Goal: Task Accomplishment & Management: Complete application form

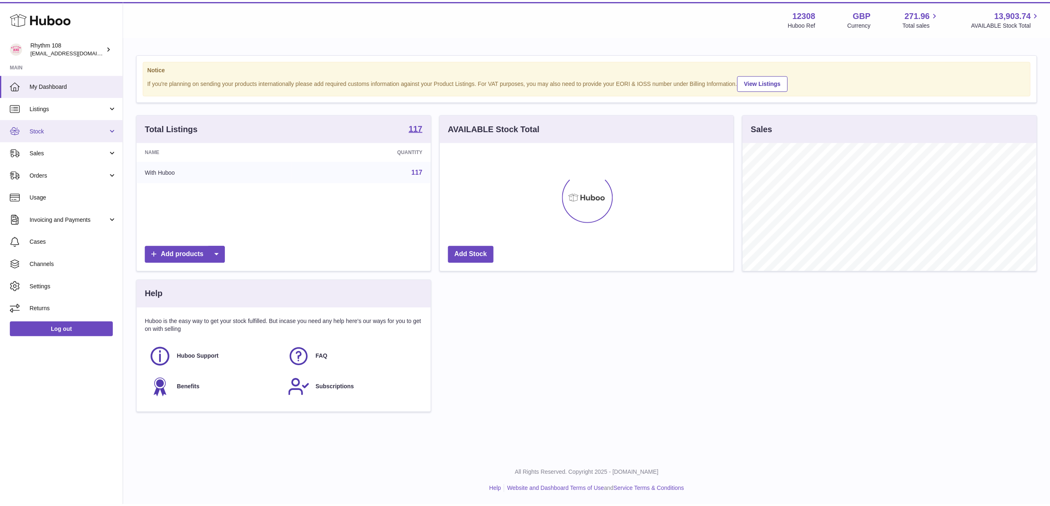
scroll to position [413220, 413056]
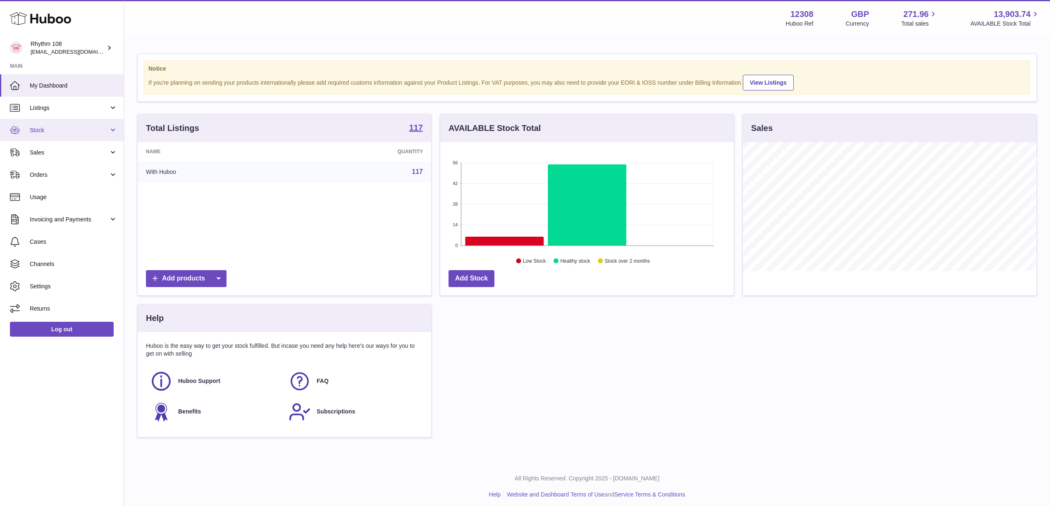
click at [55, 126] on span "Stock" at bounding box center [69, 130] width 79 height 8
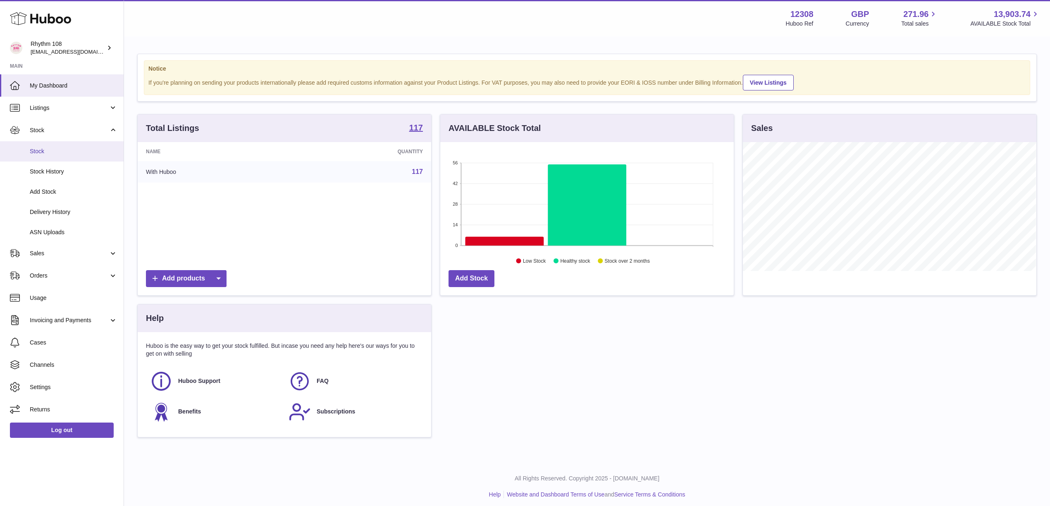
click at [58, 148] on span "Stock" at bounding box center [74, 152] width 88 height 8
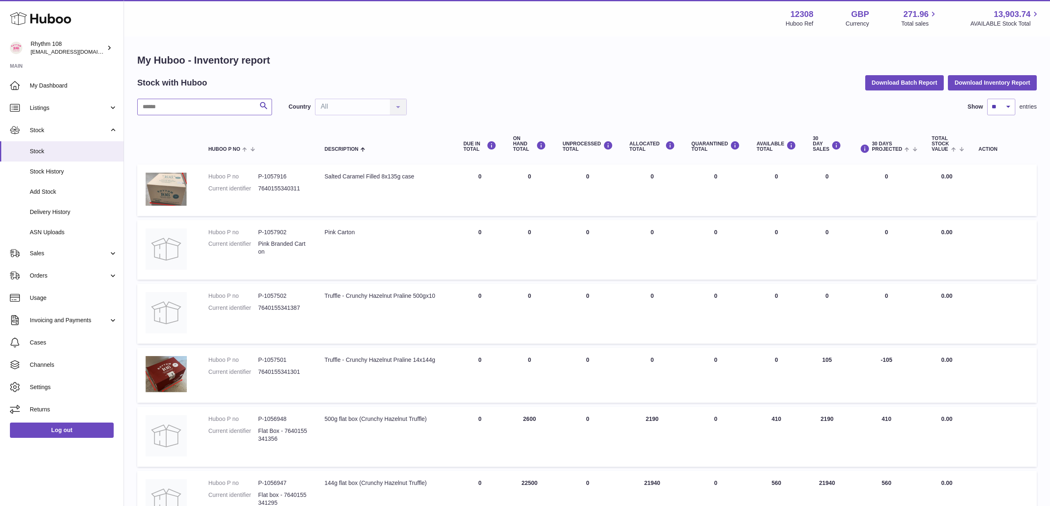
click at [151, 108] on input "text" at bounding box center [204, 107] width 135 height 17
drag, startPoint x: 280, startPoint y: 79, endPoint x: 270, endPoint y: 85, distance: 12.4
click at [280, 79] on div "Stock with Huboo Download Batch Report Download Inventory Report" at bounding box center [586, 82] width 899 height 15
click at [57, 226] on link "ASN Uploads" at bounding box center [62, 232] width 124 height 20
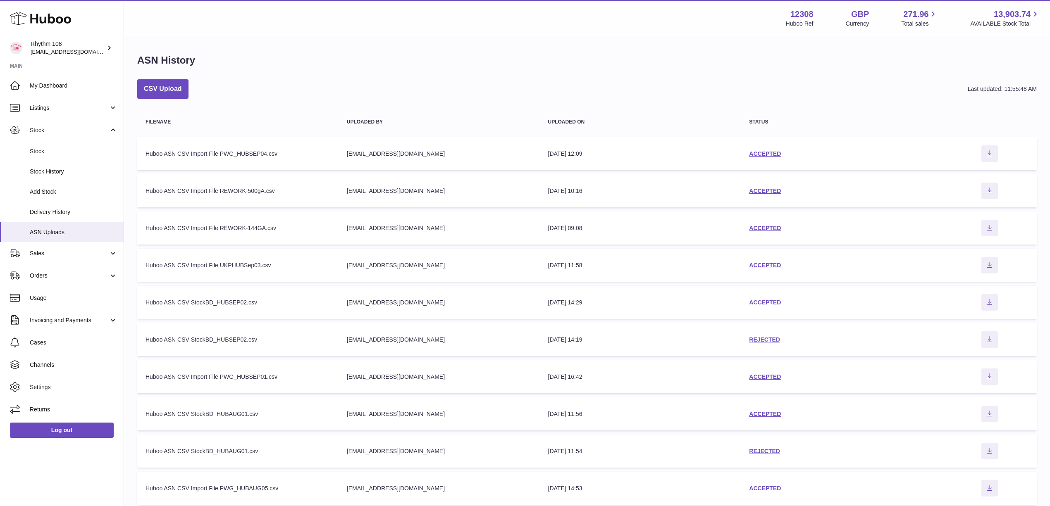
drag, startPoint x: 739, startPoint y: 80, endPoint x: 744, endPoint y: 83, distance: 5.9
click at [742, 81] on div "ASN History CSV Upload Last updated: 11:55:48 AM Filename Uploaded by Uploaded …" at bounding box center [587, 281] width 926 height 489
click at [760, 229] on link "ACCEPTED" at bounding box center [765, 228] width 32 height 7
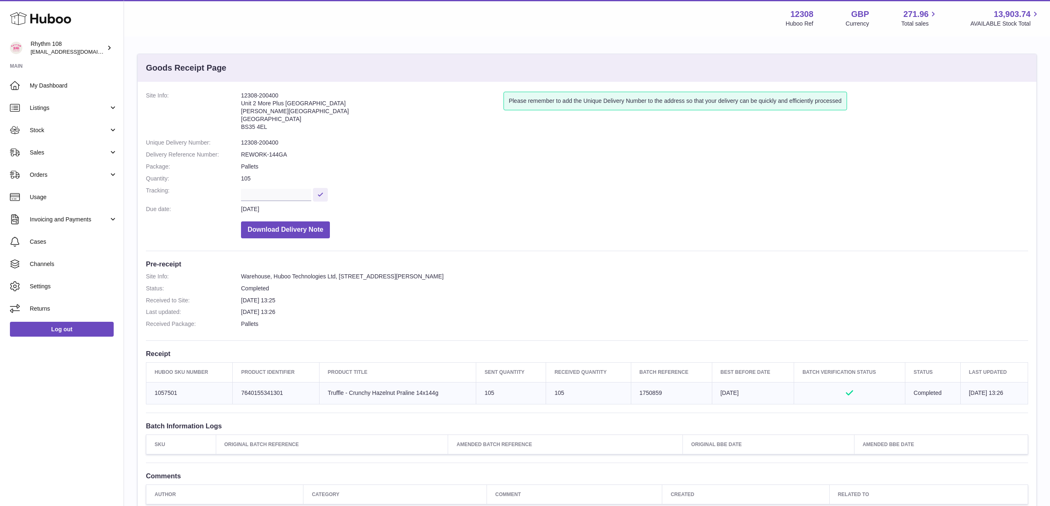
scroll to position [104, 0]
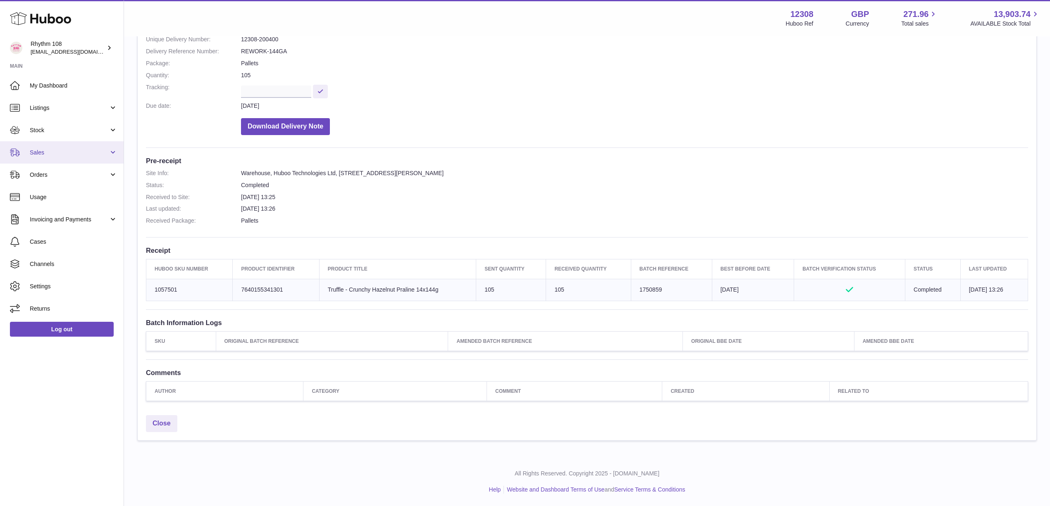
click at [64, 154] on span "Sales" at bounding box center [69, 153] width 79 height 8
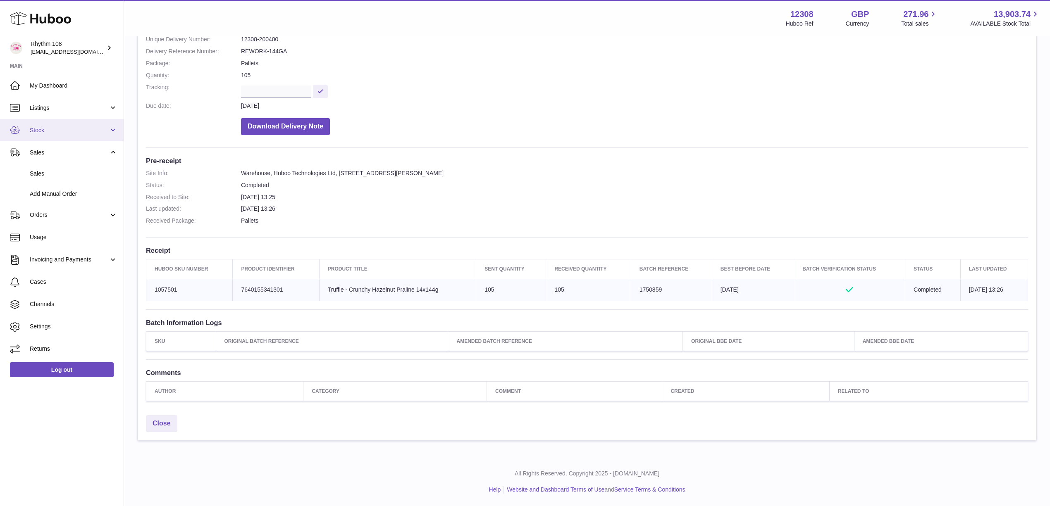
click at [52, 126] on span "Stock" at bounding box center [69, 130] width 79 height 8
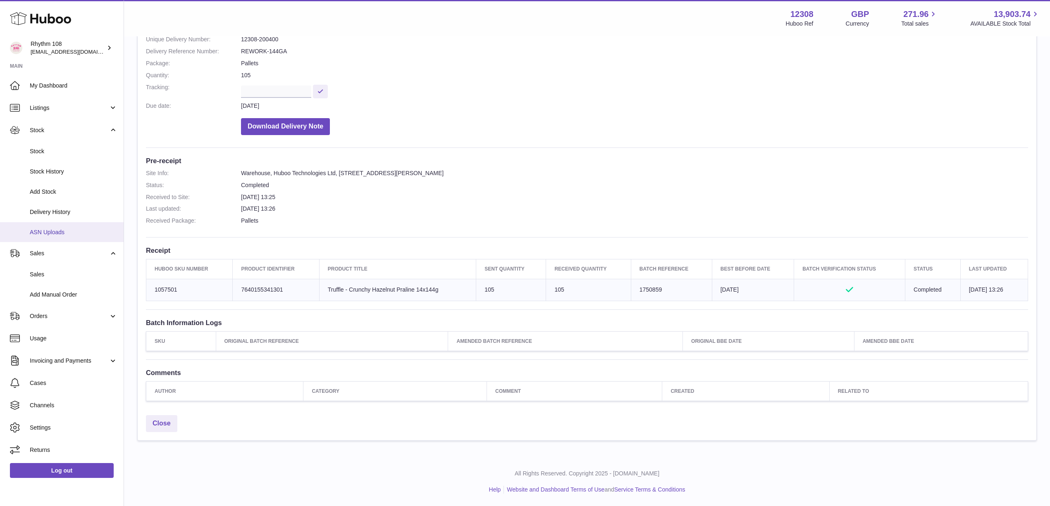
click at [72, 232] on span "ASN Uploads" at bounding box center [74, 233] width 88 height 8
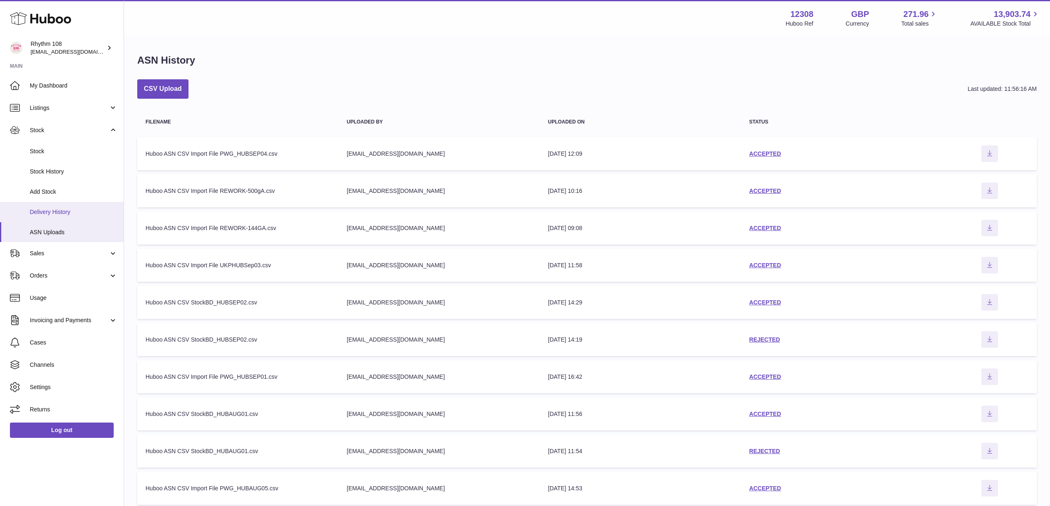
click at [67, 212] on span "Delivery History" at bounding box center [74, 212] width 88 height 8
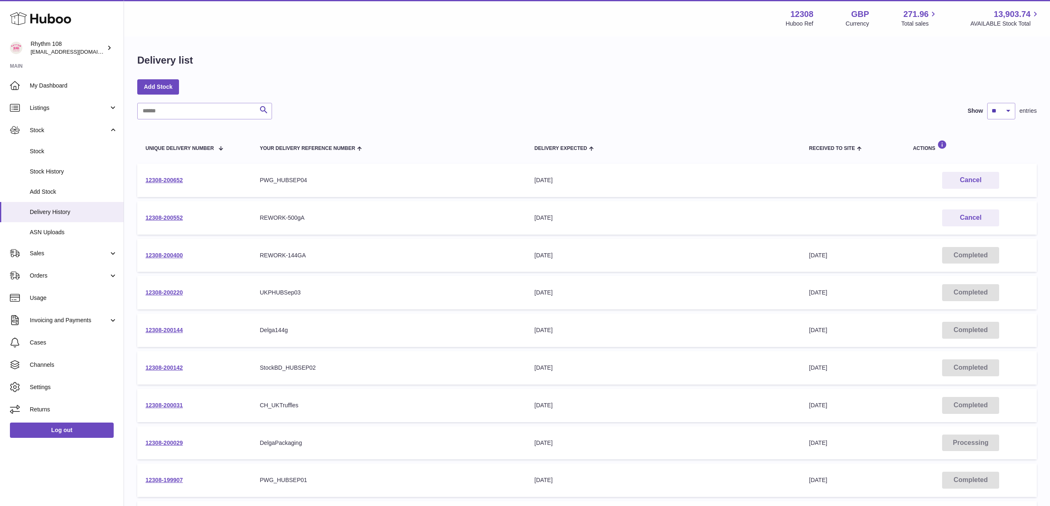
click at [711, 75] on div "Delivery list Add Stock Search Show ** ** ** *** entries Unique Delivery Number…" at bounding box center [587, 306] width 926 height 539
click at [405, 75] on div "Delivery list Add Stock Search Show ** ** ** *** entries Unique Delivery Number…" at bounding box center [587, 306] width 926 height 539
click at [167, 85] on link "Add Stock" at bounding box center [158, 86] width 42 height 15
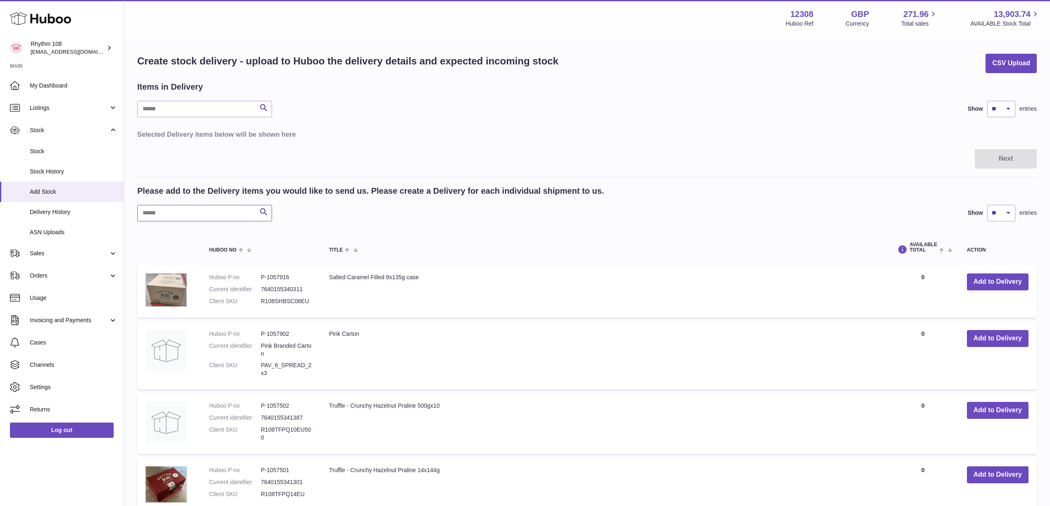
click at [190, 217] on input "text" at bounding box center [204, 213] width 135 height 17
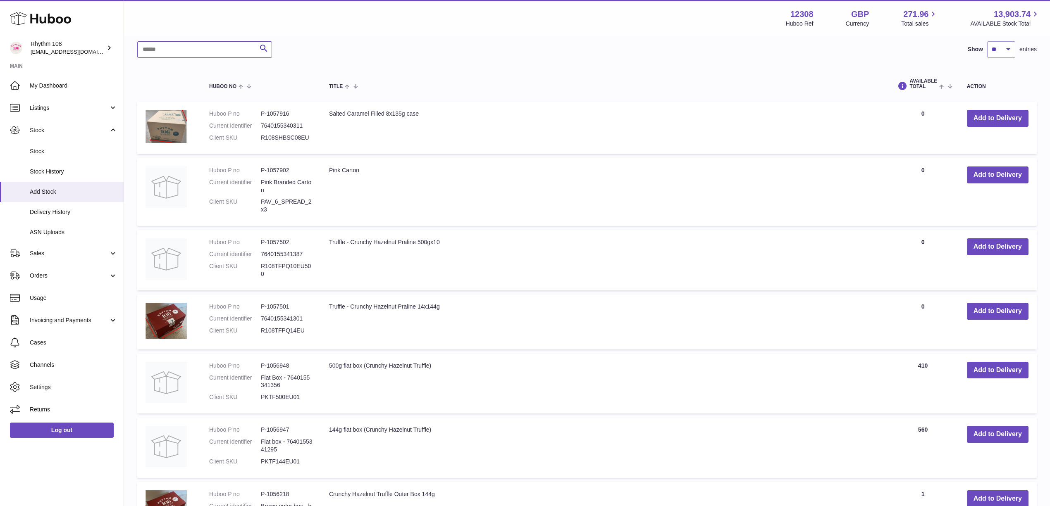
scroll to position [220, 0]
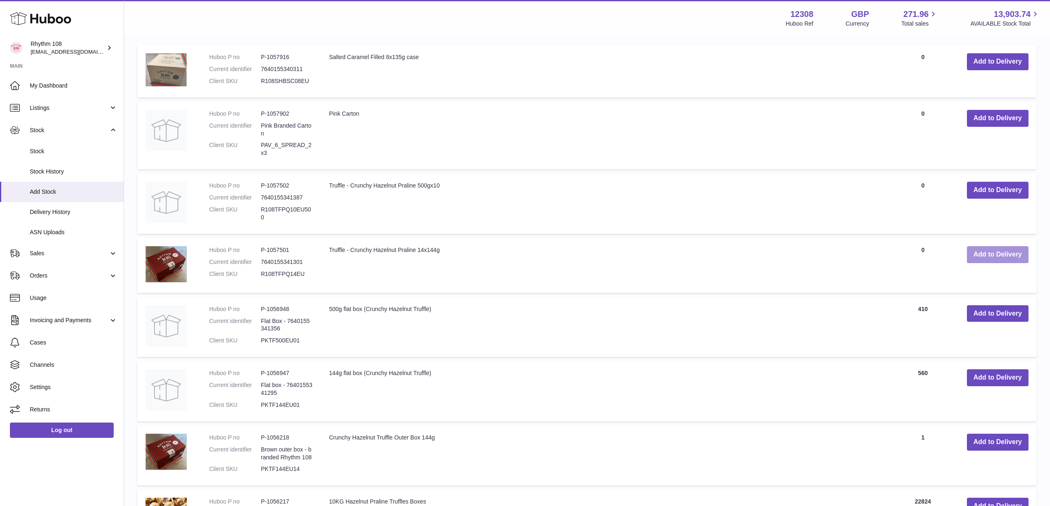
click at [1014, 252] on button "Add to Delivery" at bounding box center [998, 254] width 62 height 17
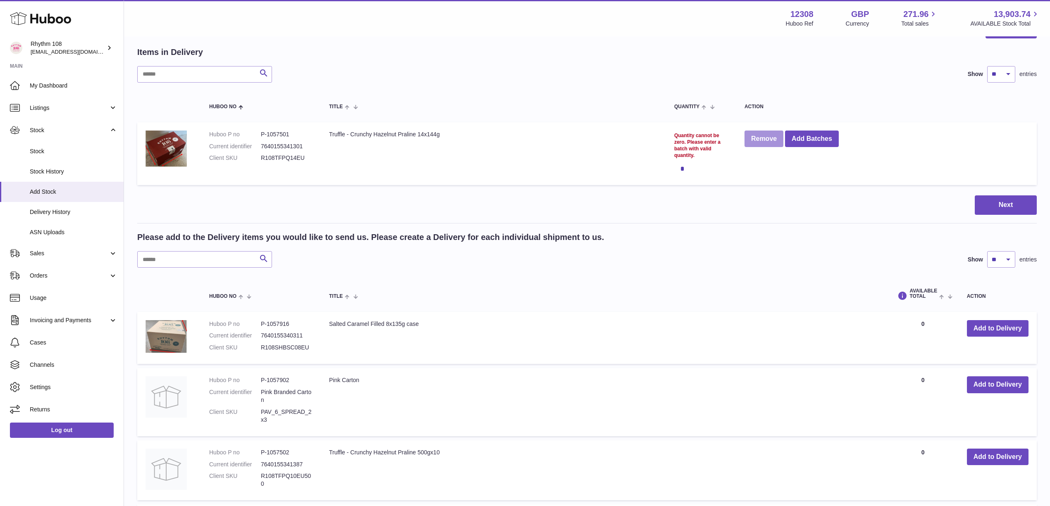
scroll to position [0, 0]
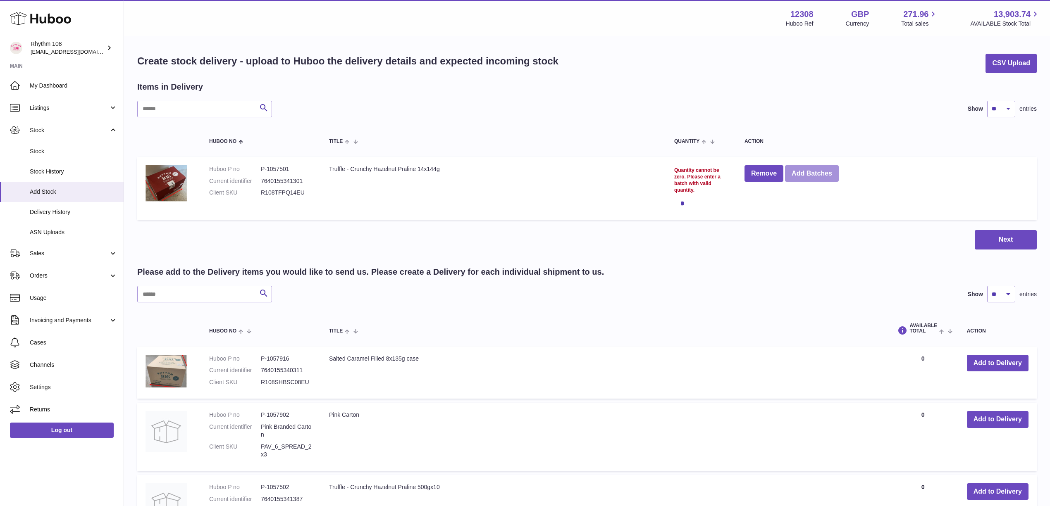
click at [814, 174] on button "Add Batches" at bounding box center [812, 173] width 54 height 17
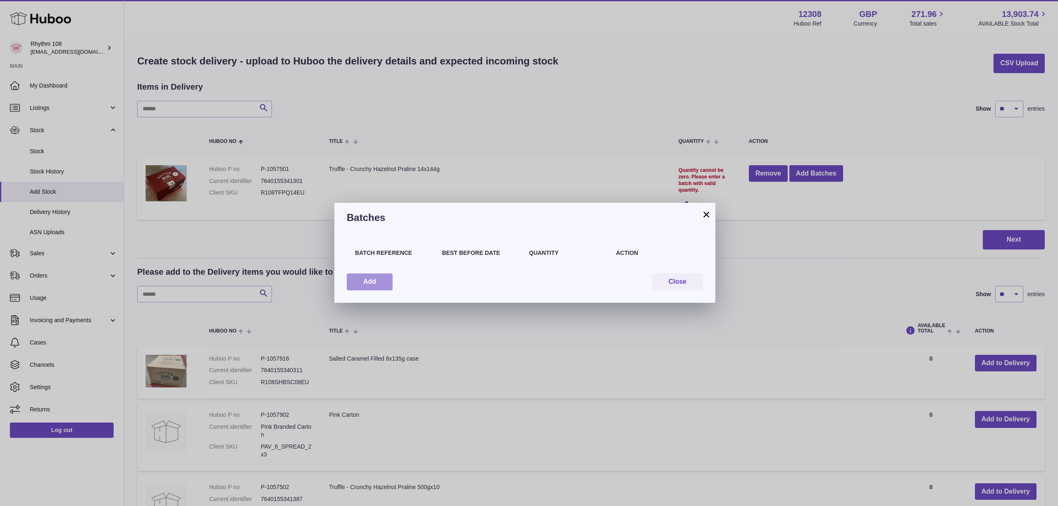
click at [371, 290] on button "Add" at bounding box center [370, 282] width 46 height 17
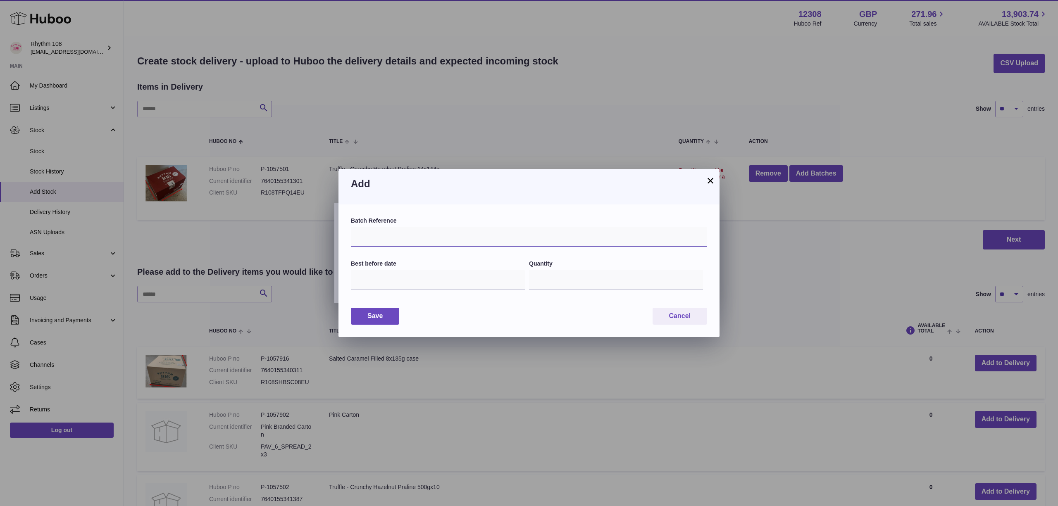
click at [403, 244] on input "text" at bounding box center [529, 237] width 356 height 20
drag, startPoint x: 436, startPoint y: 203, endPoint x: 442, endPoint y: 204, distance: 6.7
click at [437, 204] on div "Add" at bounding box center [529, 187] width 381 height 36
click at [678, 317] on button "Cancel" at bounding box center [680, 316] width 55 height 17
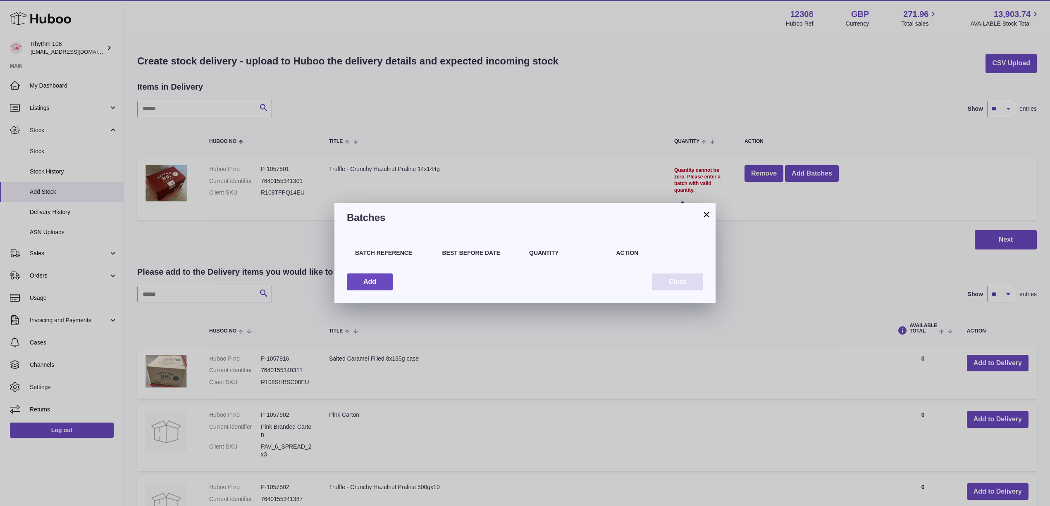
click at [683, 278] on button "Close" at bounding box center [677, 282] width 51 height 17
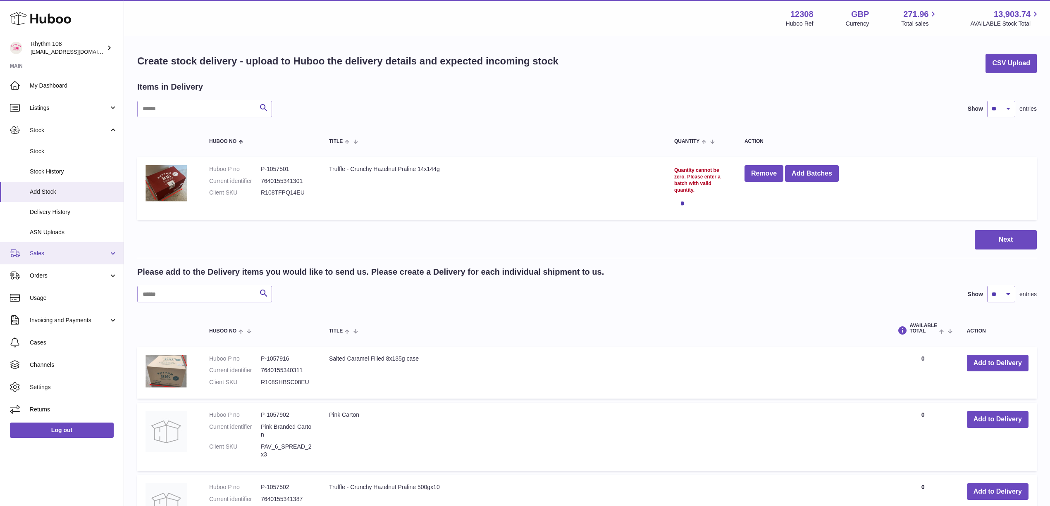
click at [58, 258] on link "Sales" at bounding box center [62, 253] width 124 height 22
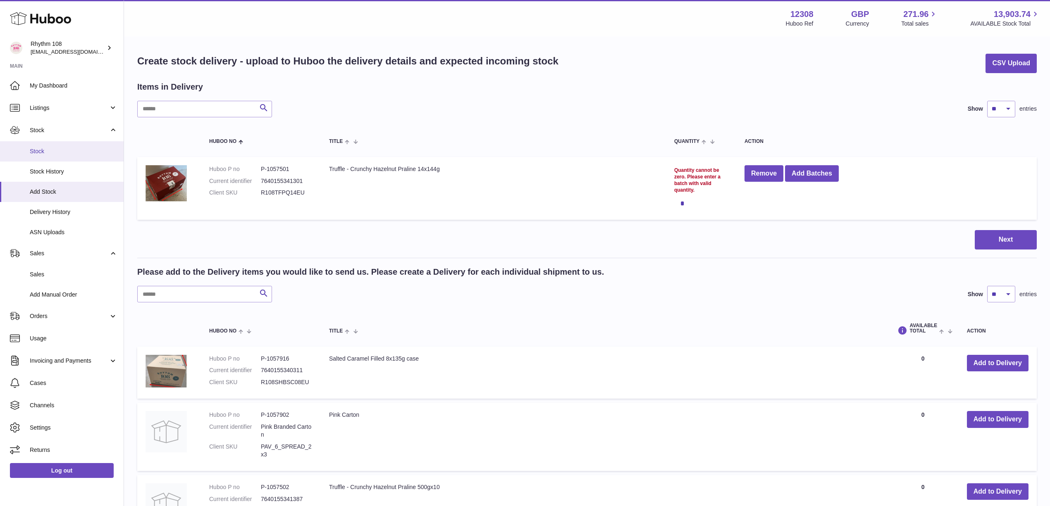
click at [52, 157] on link "Stock" at bounding box center [62, 151] width 124 height 20
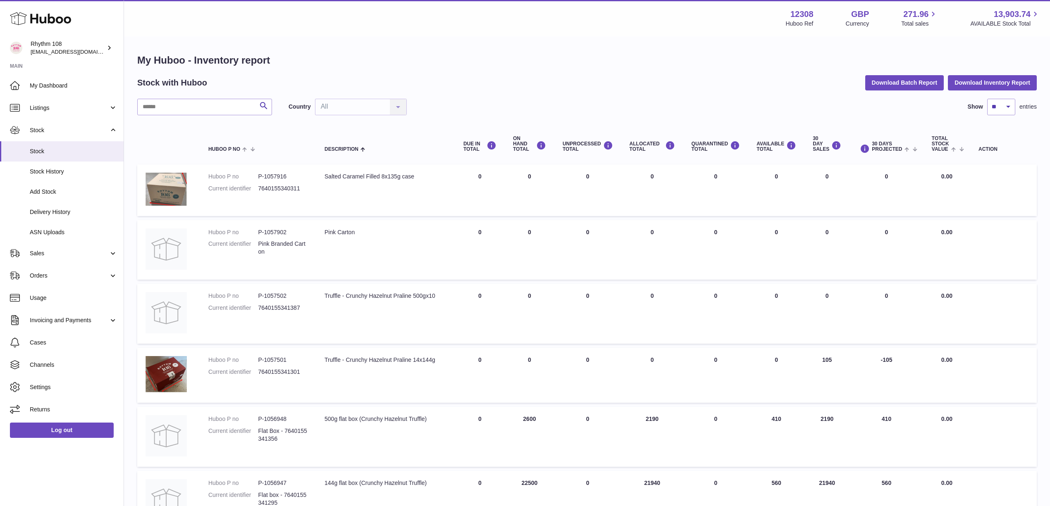
click at [331, 29] on div "Menu Huboo 12308 Huboo Ref GBP Currency 271.96 Total sales 13,903.74 AVAILABLE …" at bounding box center [587, 18] width 926 height 36
click at [169, 104] on input "text" at bounding box center [204, 107] width 135 height 17
click at [74, 234] on span "ASN Uploads" at bounding box center [74, 233] width 88 height 8
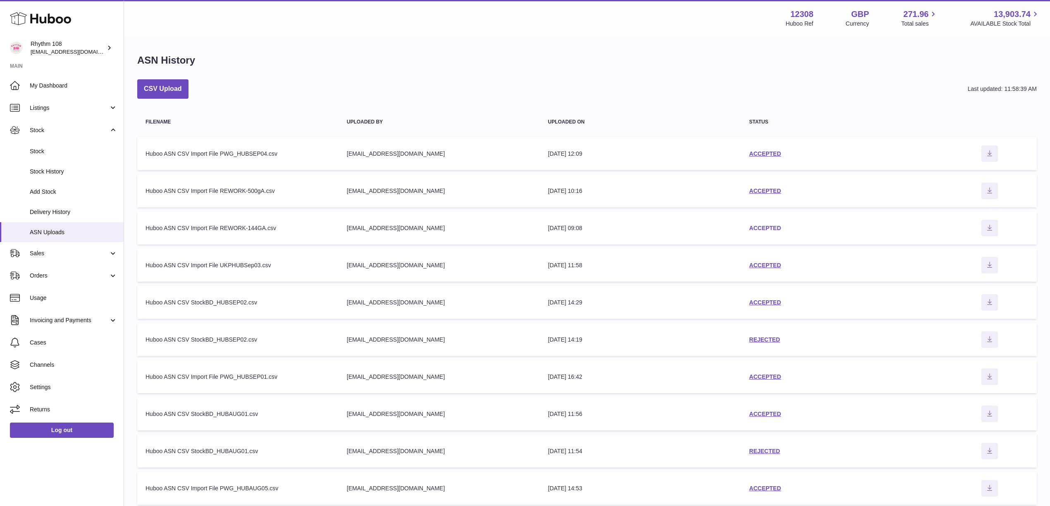
click at [761, 225] on link "ACCEPTED" at bounding box center [765, 228] width 32 height 7
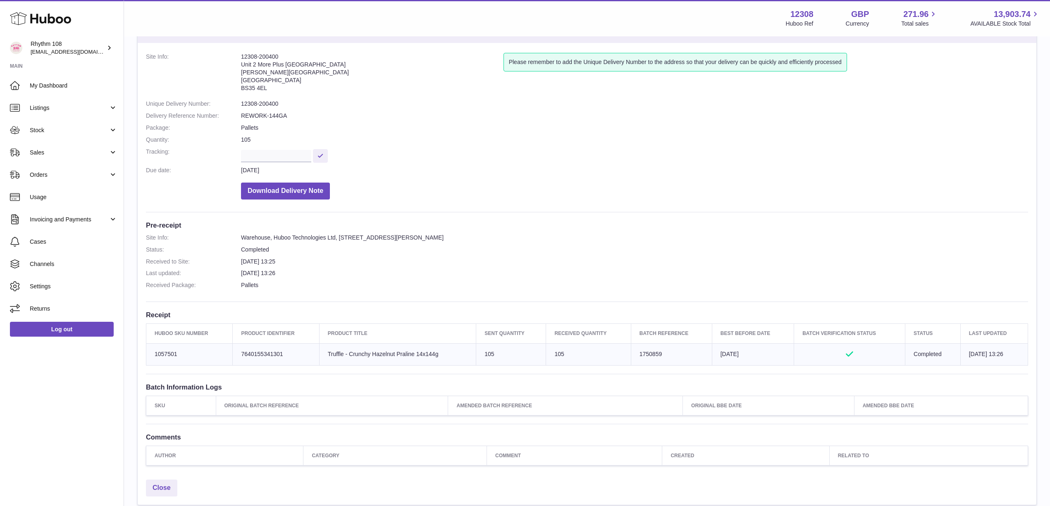
scroll to position [104, 0]
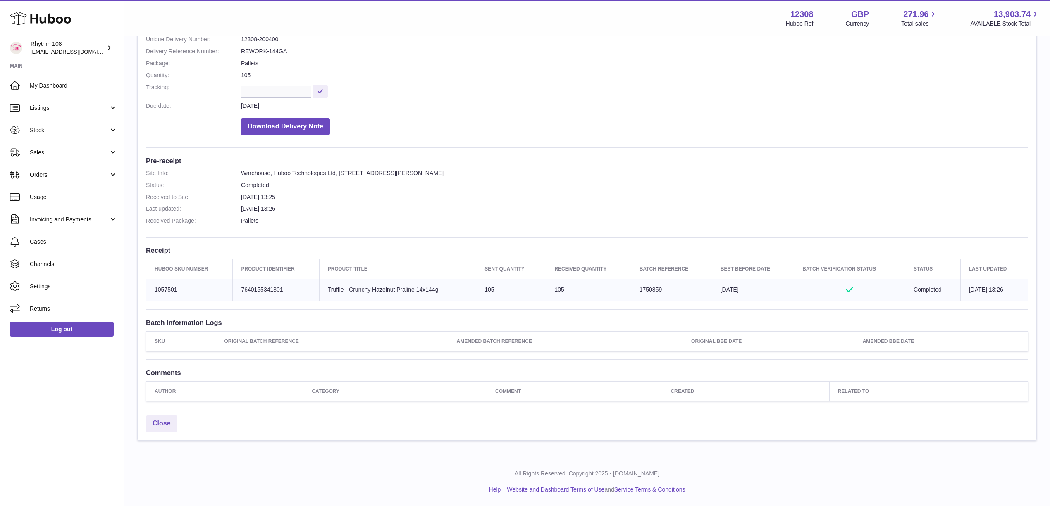
click at [644, 289] on td "Batch Reference 1750859" at bounding box center [671, 290] width 81 height 22
copy td "1750859"
click at [70, 133] on span "Stock" at bounding box center [69, 130] width 79 height 8
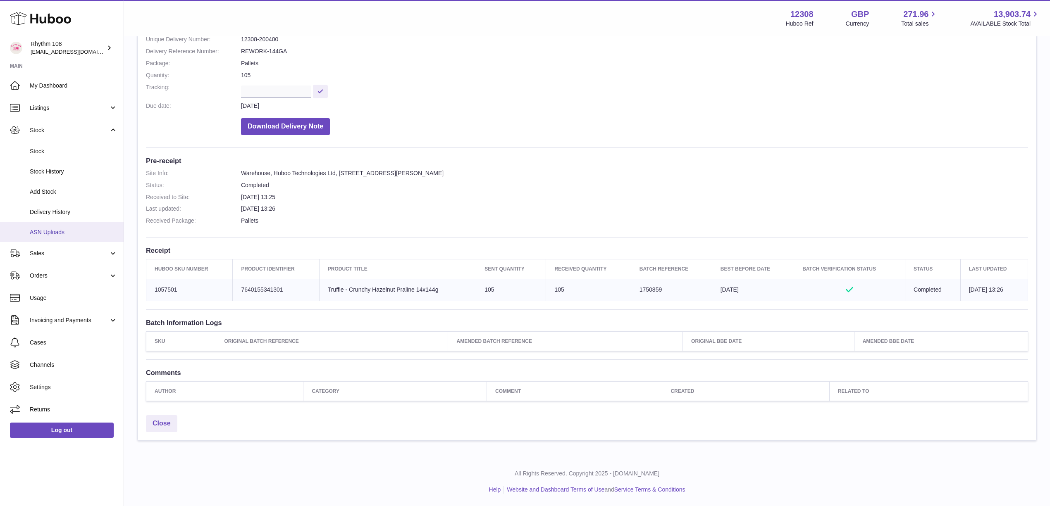
click at [58, 231] on span "ASN Uploads" at bounding box center [74, 233] width 88 height 8
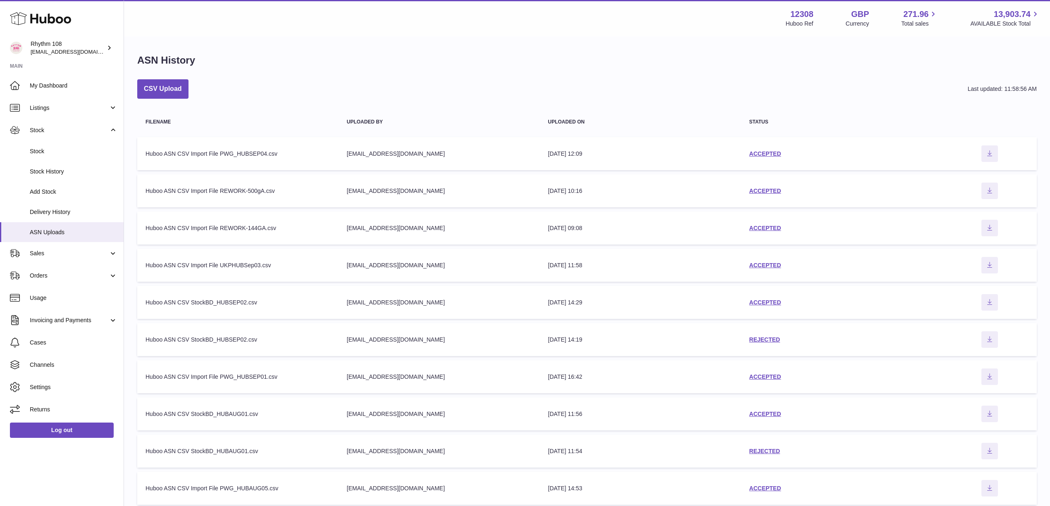
click at [301, 103] on div "CSV Upload Last updated: 11:58:56 AM Filename Uploaded by Uploaded on Status Fi…" at bounding box center [586, 294] width 899 height 430
click at [283, 96] on div "CSV Upload Last updated: 11:58:56 AM" at bounding box center [586, 88] width 899 height 19
click at [445, 60] on div "ASN History" at bounding box center [586, 62] width 899 height 17
click at [319, 80] on div "CSV Upload Last updated: 11:58:56 AM" at bounding box center [586, 88] width 899 height 19
click at [283, 83] on div "CSV Upload Last updated: 11:58:56 AM" at bounding box center [586, 88] width 899 height 19
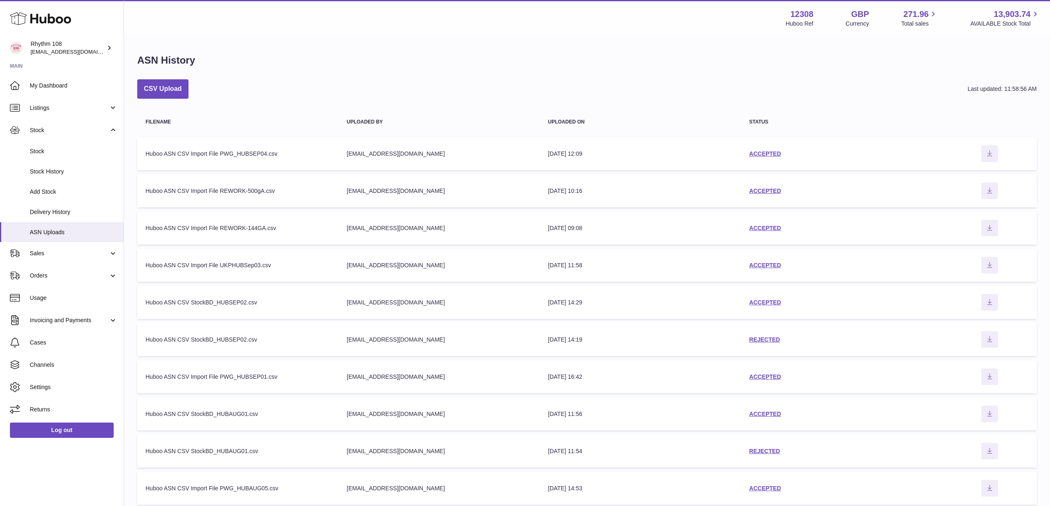
drag, startPoint x: 248, startPoint y: 93, endPoint x: 125, endPoint y: 181, distance: 151.7
click at [249, 93] on div "CSV Upload Last updated: 11:58:56 AM" at bounding box center [586, 88] width 899 height 19
click at [63, 217] on link "Delivery History" at bounding box center [62, 212] width 124 height 20
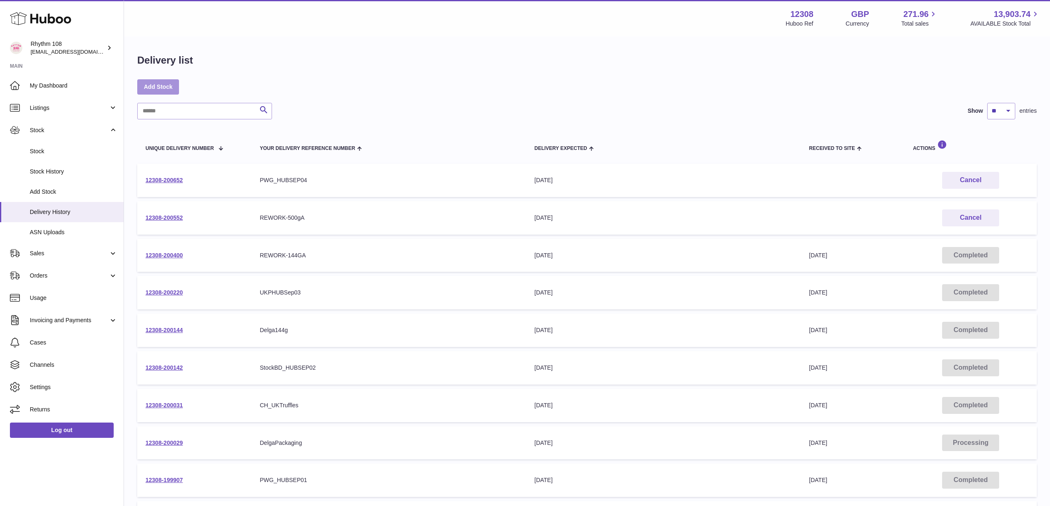
click at [157, 80] on div "Delivery list Add Stock Search Show ** ** ** *** entries Unique Delivery Number…" at bounding box center [587, 306] width 926 height 539
click at [157, 83] on link "Add Stock" at bounding box center [158, 86] width 42 height 15
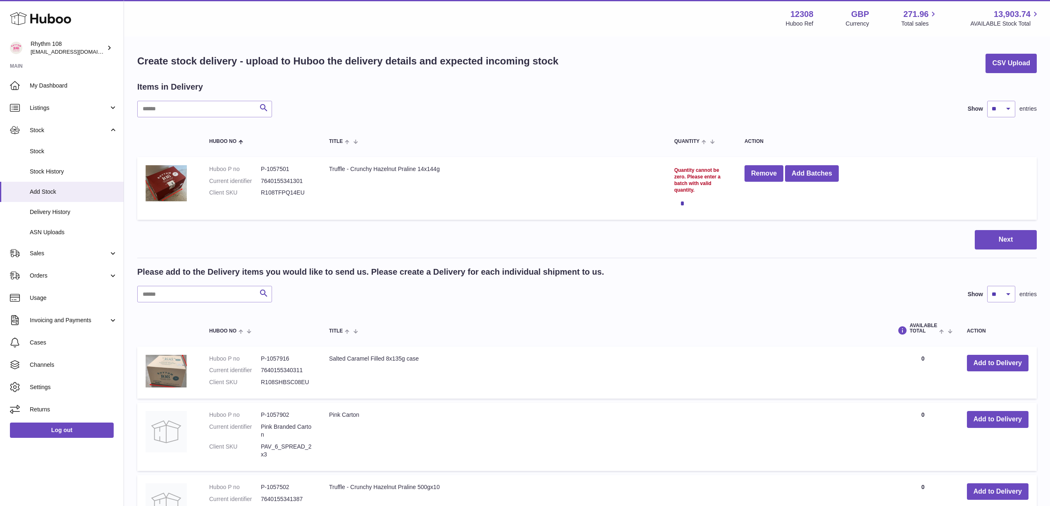
click at [429, 91] on div "Items in Delivery" at bounding box center [586, 86] width 899 height 11
click at [809, 172] on button "Add Batches" at bounding box center [812, 173] width 54 height 17
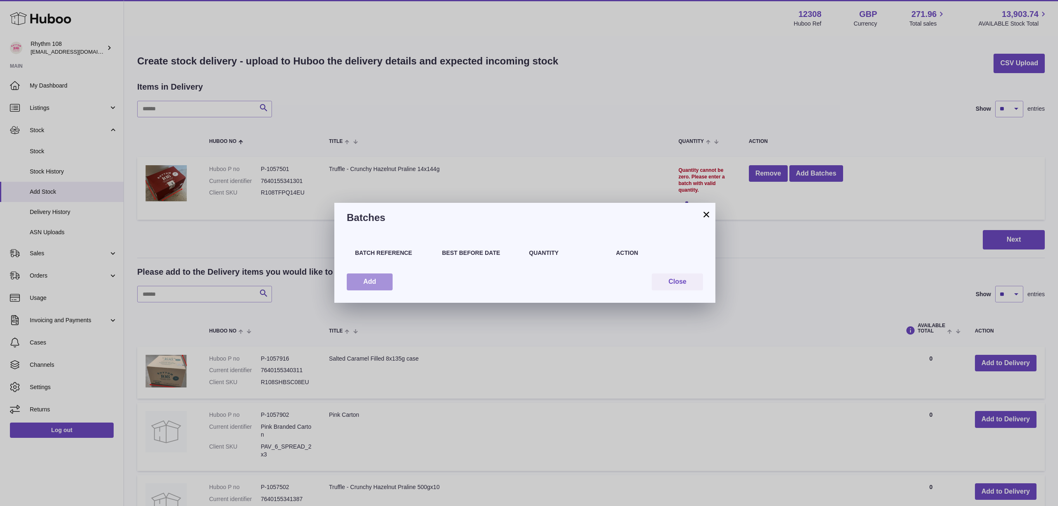
click at [381, 280] on button "Add" at bounding box center [370, 282] width 46 height 17
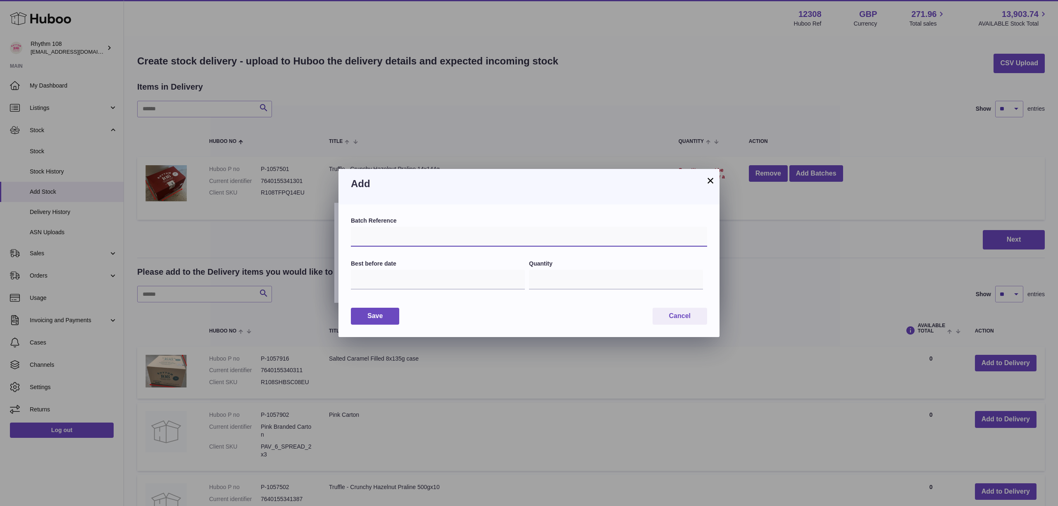
click at [433, 238] on input "text" at bounding box center [529, 237] width 356 height 20
paste input "*******"
type input "*******"
click at [392, 281] on input "text" at bounding box center [438, 280] width 174 height 20
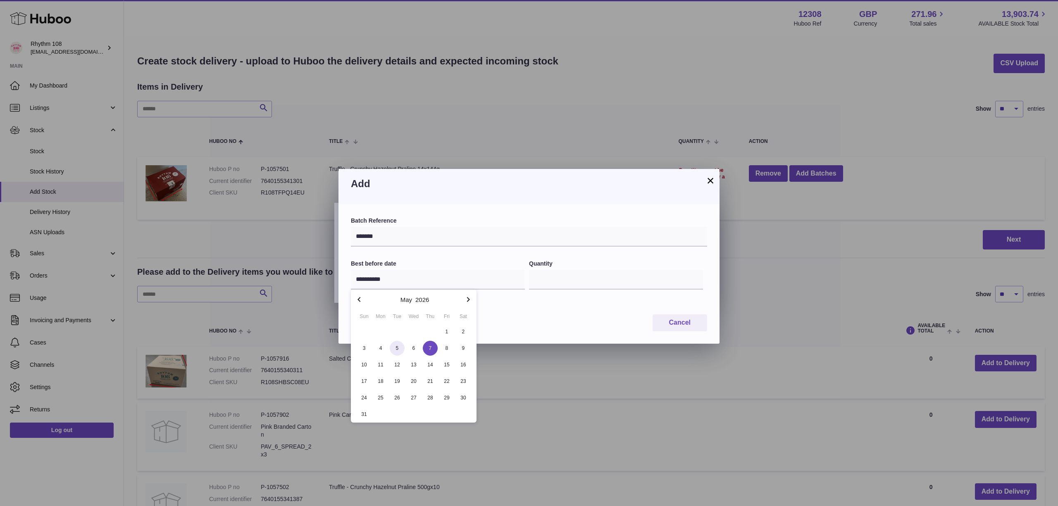
click at [395, 351] on span "5" at bounding box center [397, 348] width 15 height 15
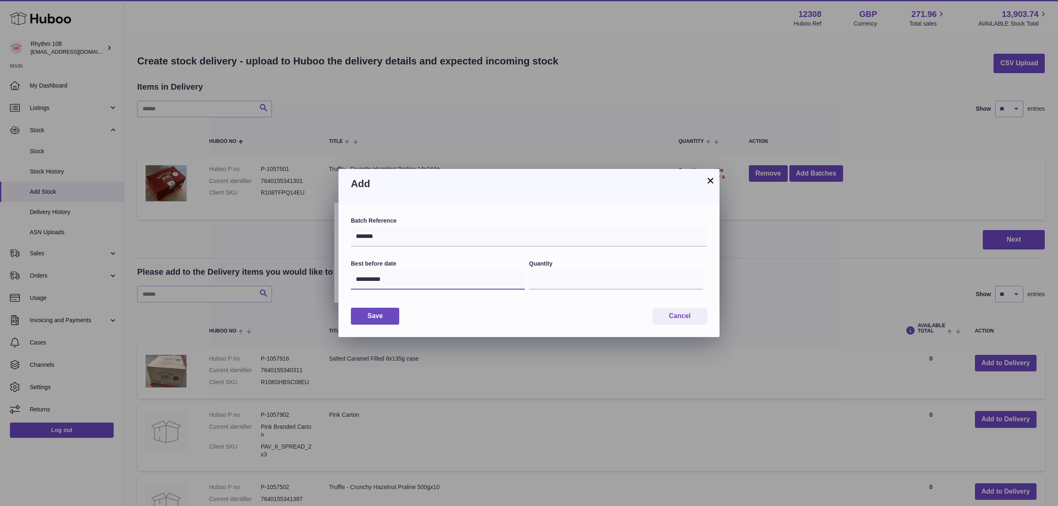
click at [394, 283] on input "**********" at bounding box center [438, 280] width 174 height 20
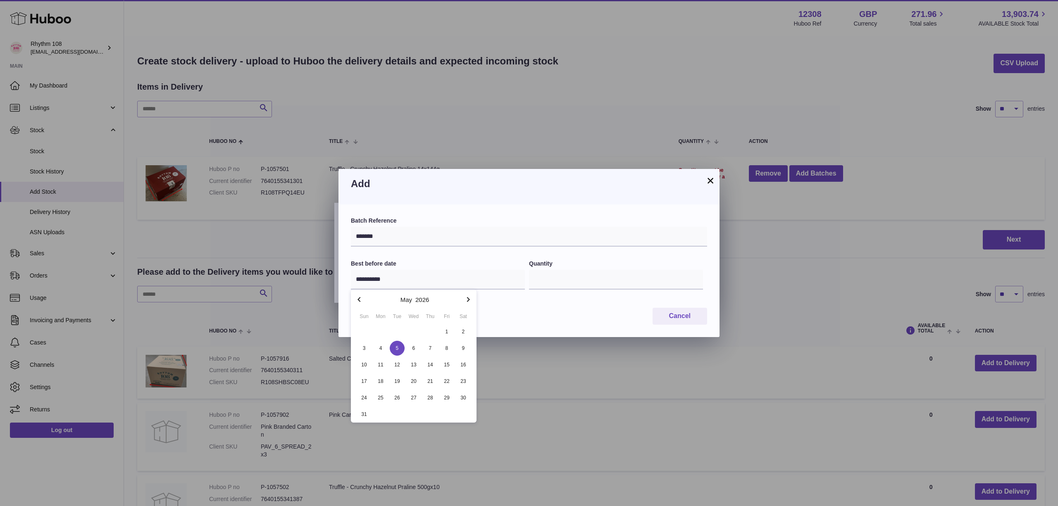
click at [465, 303] on icon "button" at bounding box center [468, 300] width 10 height 10
click at [467, 301] on icon "button" at bounding box center [468, 300] width 10 height 10
click at [362, 350] on span "5" at bounding box center [364, 348] width 15 height 15
type input "**********"
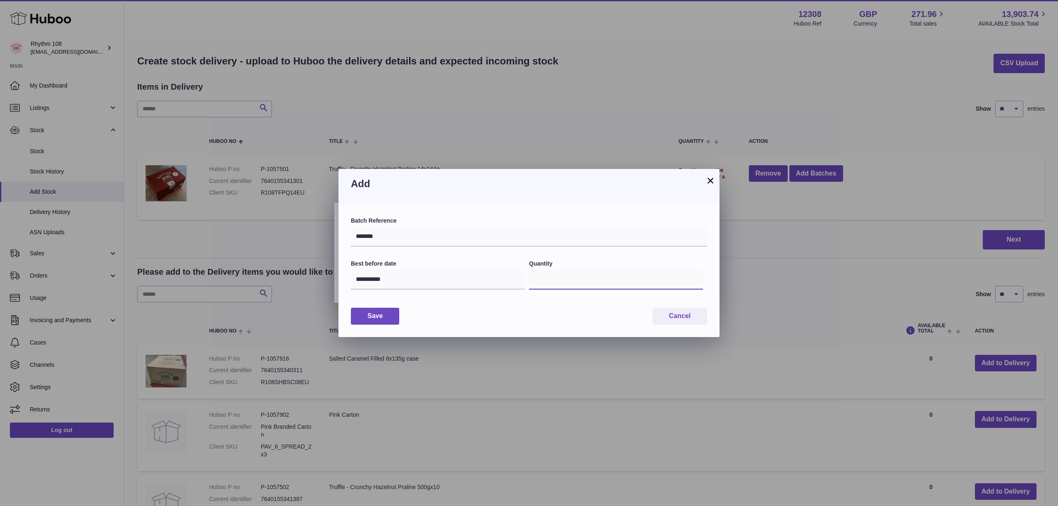
click at [567, 281] on input "*" at bounding box center [616, 280] width 174 height 20
drag, startPoint x: 550, startPoint y: 281, endPoint x: 435, endPoint y: 277, distance: 114.6
click at [457, 278] on div "**********" at bounding box center [529, 280] width 356 height 40
type input "***"
drag, startPoint x: 364, startPoint y: 317, endPoint x: 391, endPoint y: 315, distance: 27.4
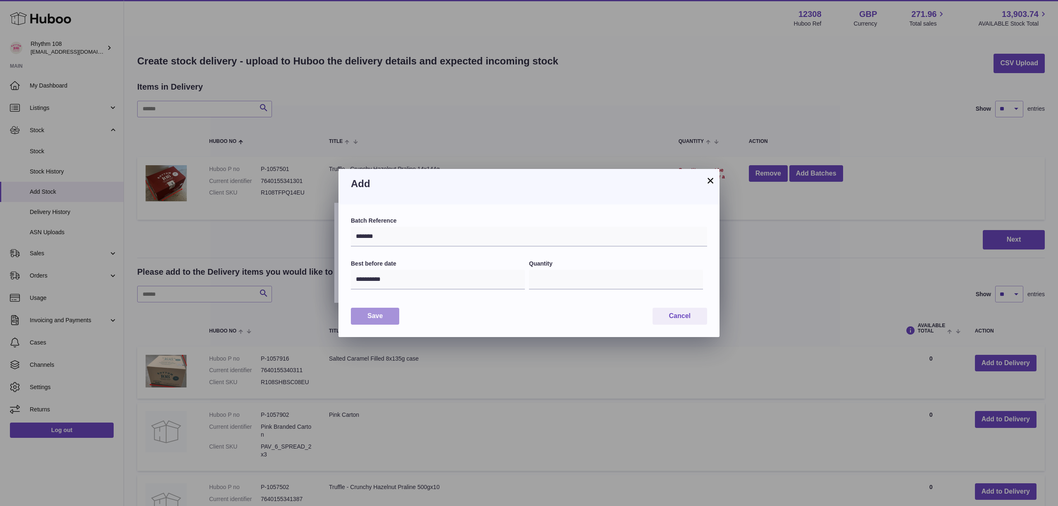
click at [365, 317] on button "Save" at bounding box center [375, 316] width 48 height 17
type input "***"
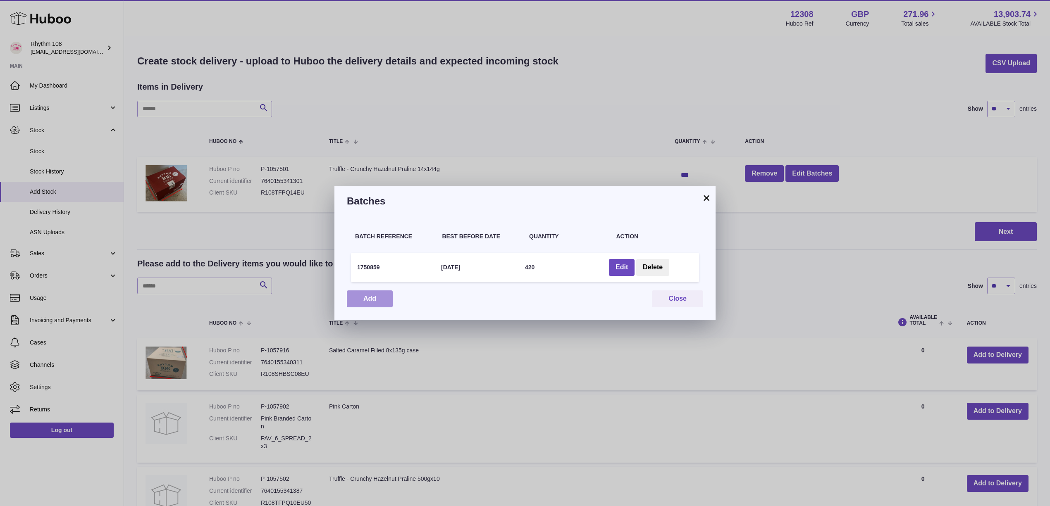
click at [374, 303] on button "Add" at bounding box center [370, 299] width 46 height 17
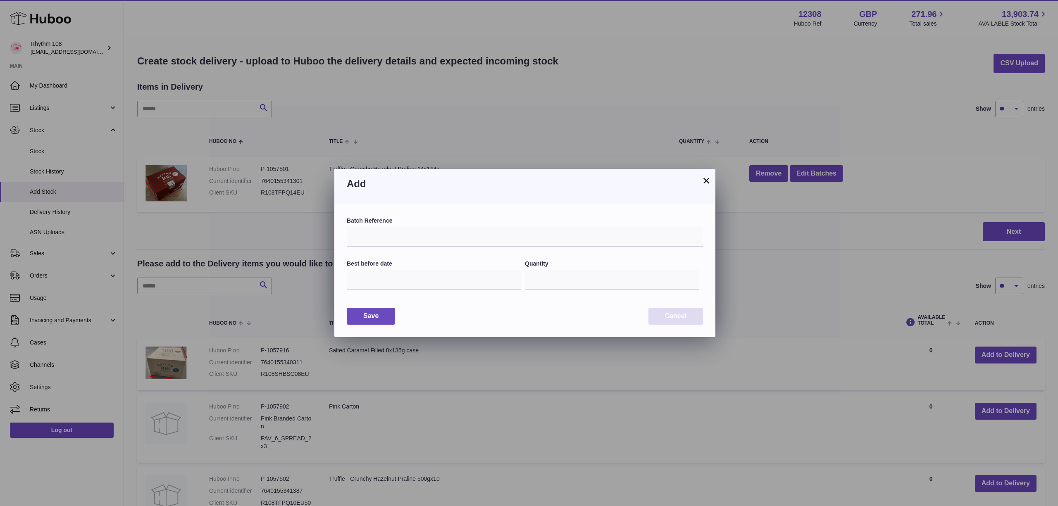
click at [682, 316] on button "Cancel" at bounding box center [676, 316] width 55 height 17
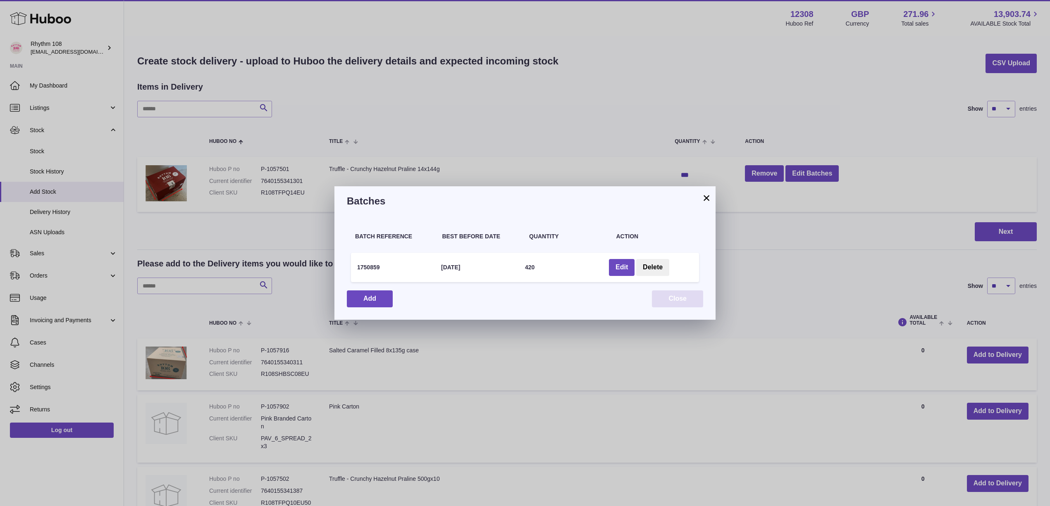
drag, startPoint x: 670, startPoint y: 296, endPoint x: 768, endPoint y: 298, distance: 98.0
click at [670, 296] on button "Close" at bounding box center [677, 299] width 51 height 17
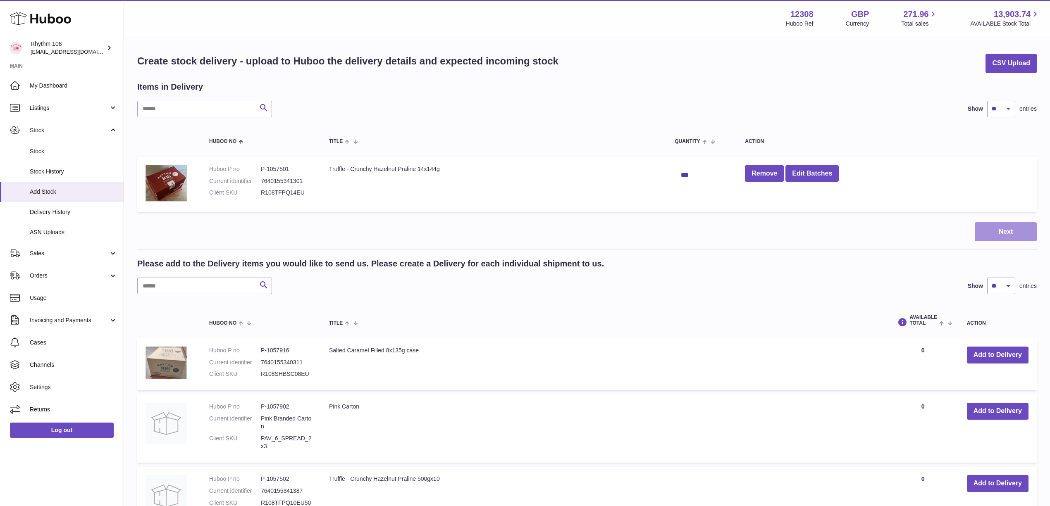
click at [1006, 226] on button "Next" at bounding box center [1006, 231] width 62 height 19
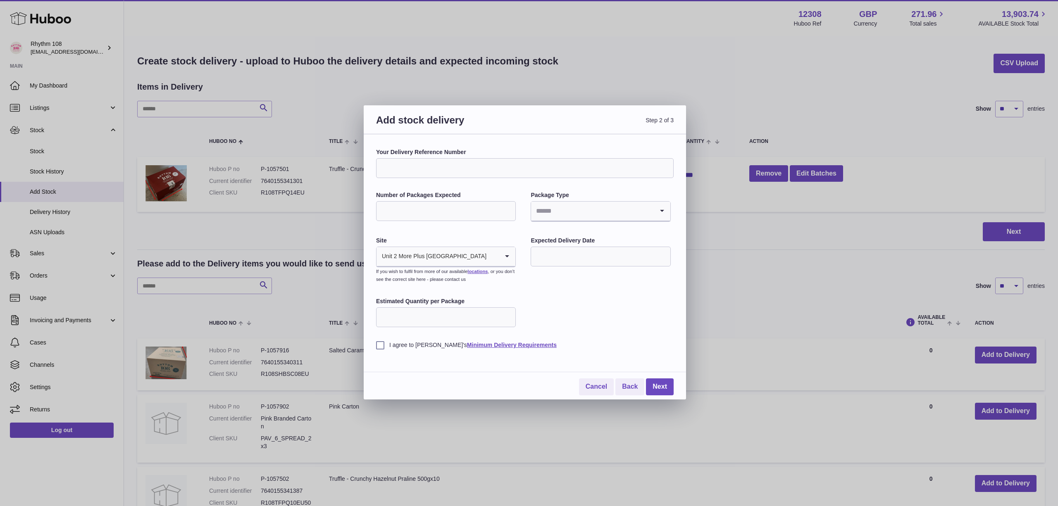
drag, startPoint x: 432, startPoint y: 164, endPoint x: 480, endPoint y: 169, distance: 48.6
click at [432, 164] on input "Your Delivery Reference Number" at bounding box center [525, 168] width 298 height 20
click at [405, 167] on input "Your Delivery Reference Number" at bounding box center [525, 168] width 298 height 20
paste input "**********"
type input "**********"
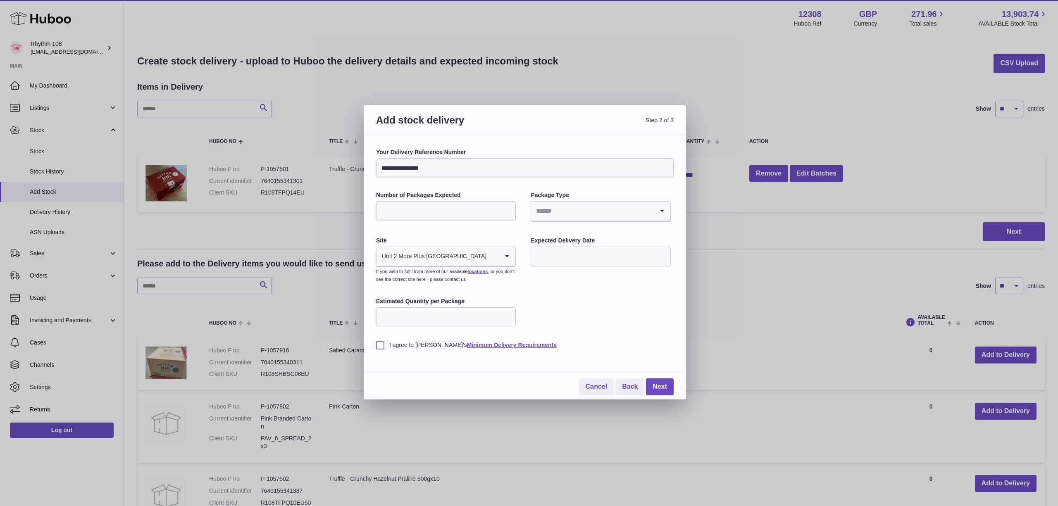
click at [434, 210] on input "Number of Packages Expected" at bounding box center [446, 211] width 140 height 20
type input "*"
click at [538, 208] on input "Search for option" at bounding box center [592, 211] width 122 height 19
click at [538, 249] on li "Pallets" at bounding box center [601, 250] width 138 height 17
drag, startPoint x: 559, startPoint y: 260, endPoint x: 580, endPoint y: 260, distance: 20.7
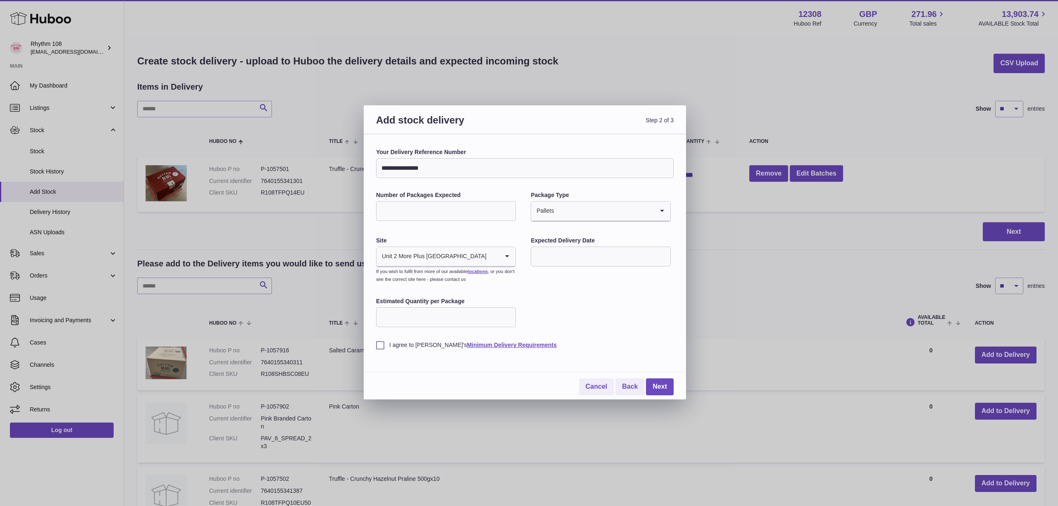
click at [562, 260] on input "text" at bounding box center [601, 257] width 140 height 20
click at [607, 360] on span "26" at bounding box center [610, 358] width 15 height 15
type input "**********"
drag, startPoint x: 440, startPoint y: 316, endPoint x: 444, endPoint y: 317, distance: 4.2
click at [441, 317] on input "Estimated Quantity per Package" at bounding box center [446, 318] width 140 height 20
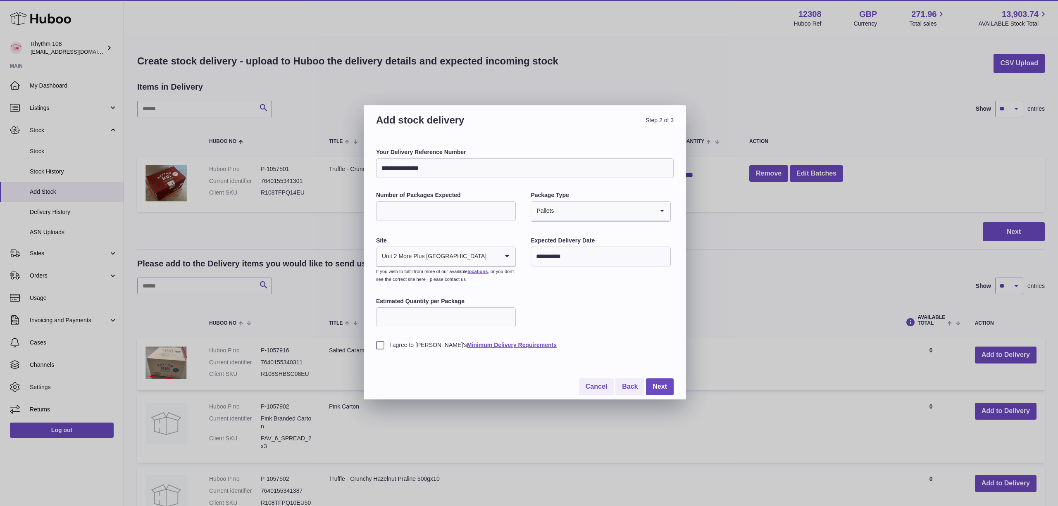
drag, startPoint x: 378, startPoint y: 346, endPoint x: 387, endPoint y: 344, distance: 9.7
click at [378, 346] on label "I agree to Huboo's Minimum Delivery Requirements" at bounding box center [525, 345] width 298 height 8
click at [599, 389] on link "Cancel" at bounding box center [596, 387] width 35 height 17
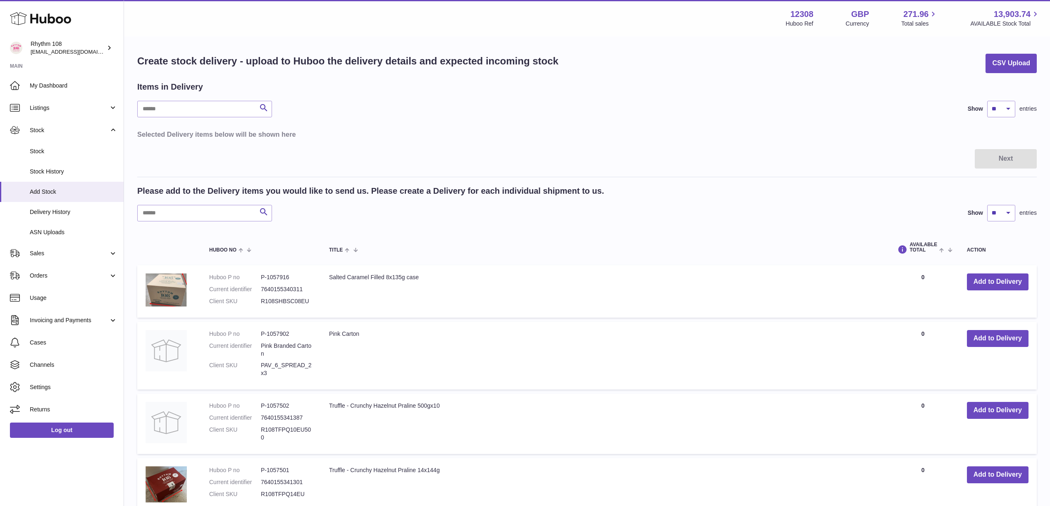
drag, startPoint x: 489, startPoint y: 107, endPoint x: 188, endPoint y: 179, distance: 308.6
click at [485, 107] on div "Search Show ** ** ** *** entries" at bounding box center [586, 109] width 899 height 17
click at [63, 232] on span "ASN Uploads" at bounding box center [74, 233] width 88 height 8
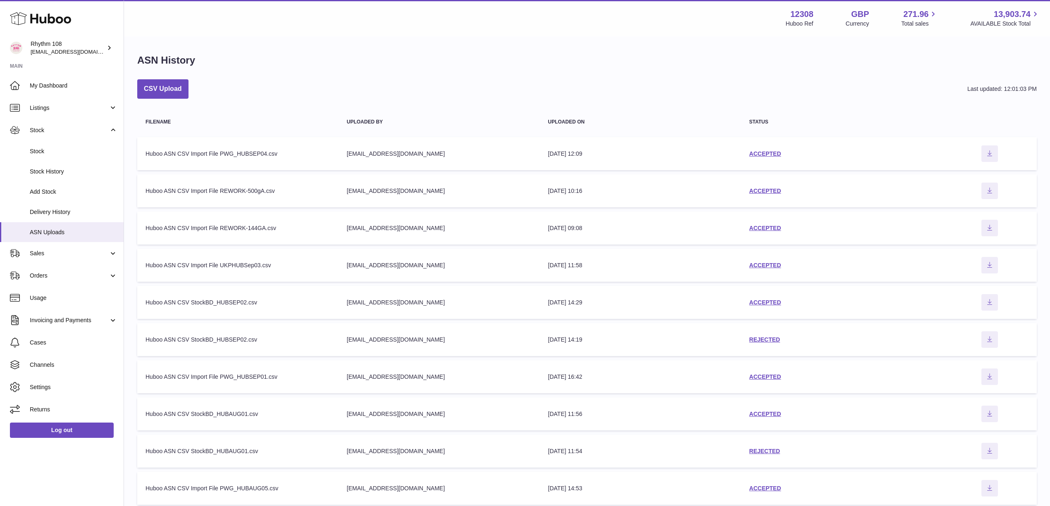
click at [608, 75] on div "ASN History CSV Upload Last updated: 12:01:03 PM Filename Uploaded by Uploaded …" at bounding box center [587, 281] width 926 height 489
click at [501, 78] on div "ASN History CSV Upload Last updated: 12:01:03 PM Filename Uploaded by Uploaded …" at bounding box center [587, 281] width 926 height 489
drag, startPoint x: 631, startPoint y: 64, endPoint x: 648, endPoint y: 60, distance: 17.9
click at [639, 63] on div "ASN History" at bounding box center [586, 62] width 899 height 17
drag, startPoint x: 285, startPoint y: 68, endPoint x: 211, endPoint y: 7, distance: 96.3
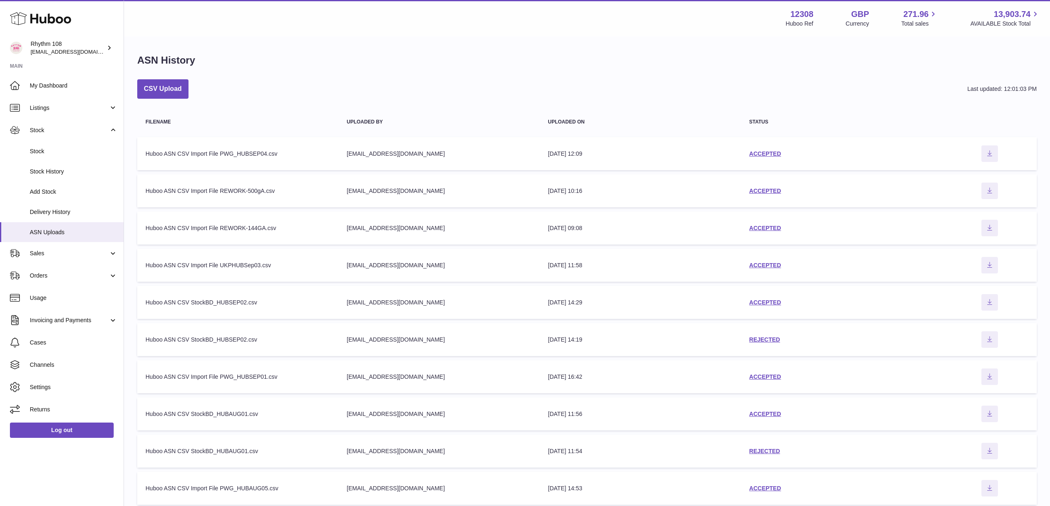
click at [285, 65] on div "ASN History" at bounding box center [586, 62] width 899 height 17
click at [146, 93] on button "CSV Upload" at bounding box center [162, 88] width 51 height 19
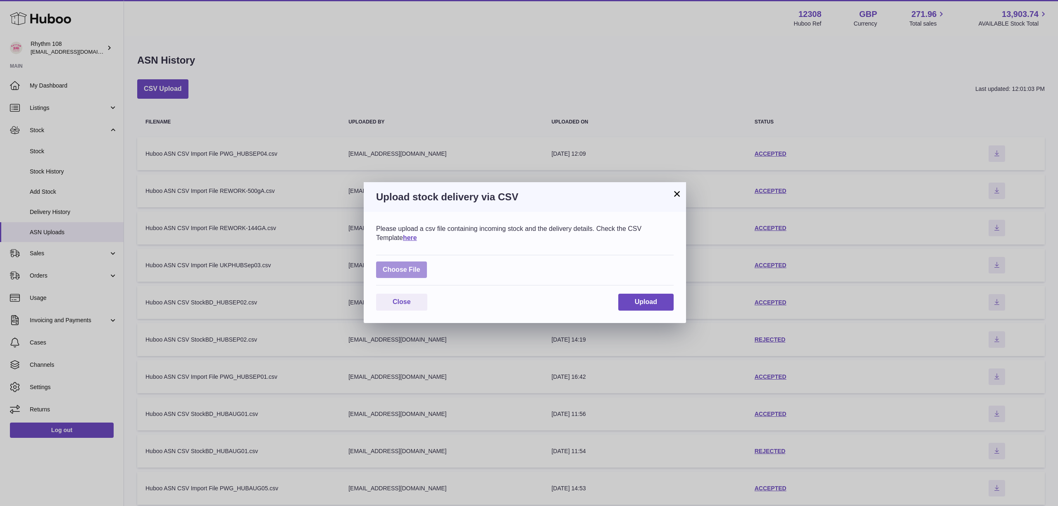
click at [424, 269] on label at bounding box center [401, 270] width 51 height 17
click at [421, 266] on input "file" at bounding box center [420, 266] width 0 height 0
type input "**********"
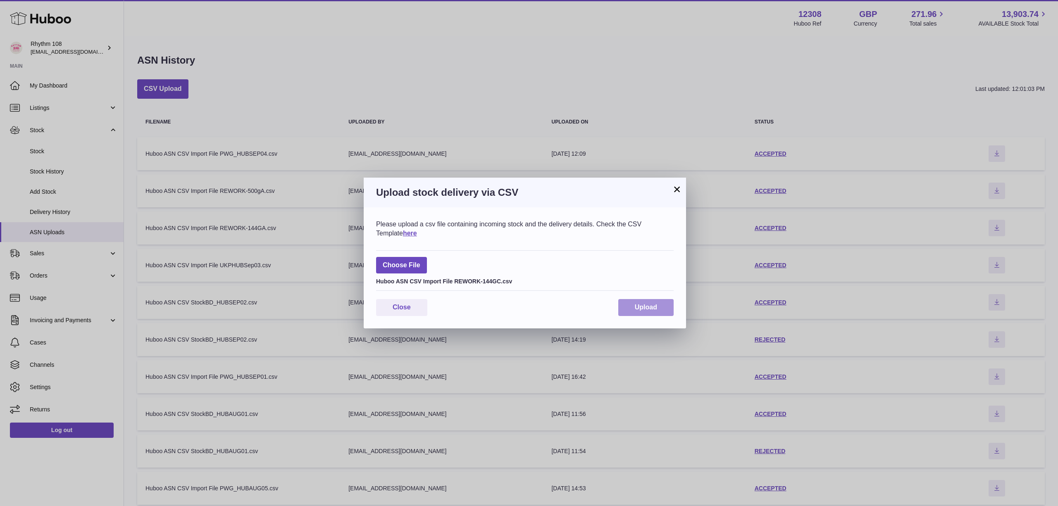
drag, startPoint x: 670, startPoint y: 307, endPoint x: 675, endPoint y: 306, distance: 4.6
click at [673, 307] on button "Upload" at bounding box center [645, 307] width 55 height 17
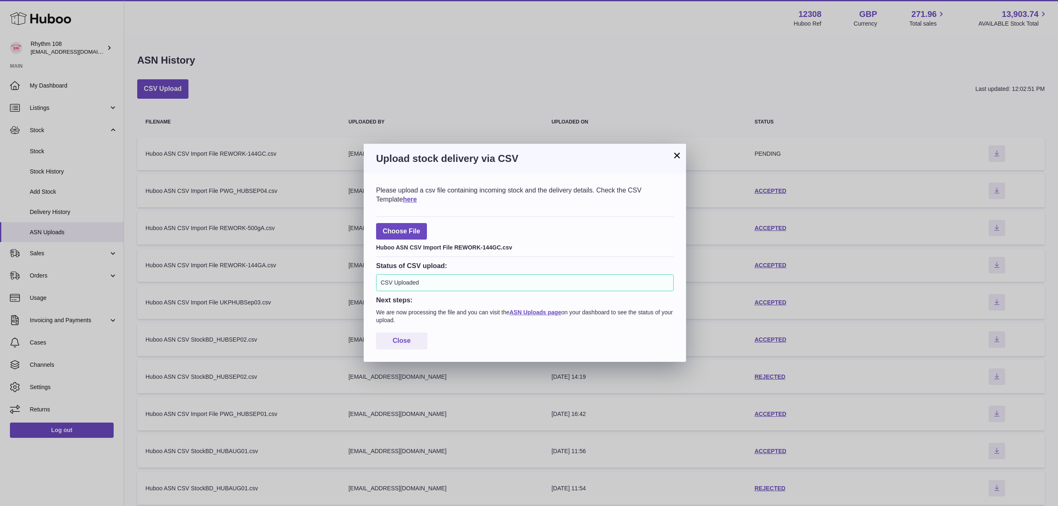
click at [677, 158] on button "×" at bounding box center [677, 155] width 10 height 10
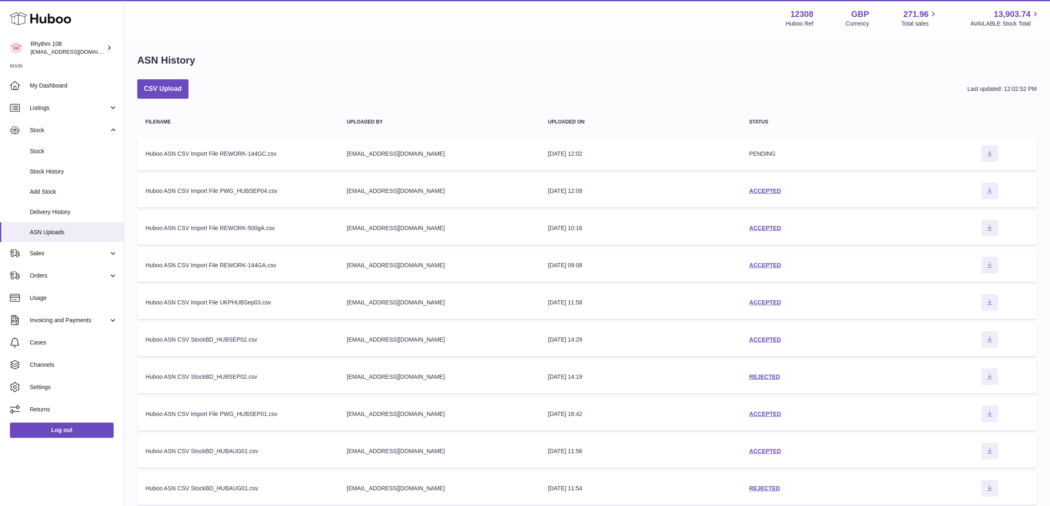
drag, startPoint x: 696, startPoint y: 89, endPoint x: 559, endPoint y: 187, distance: 168.3
click at [696, 90] on div "CSV Upload Last updated: 12:02:52 PM" at bounding box center [586, 88] width 899 height 19
click at [764, 154] on link "REJECTED" at bounding box center [764, 153] width 31 height 7
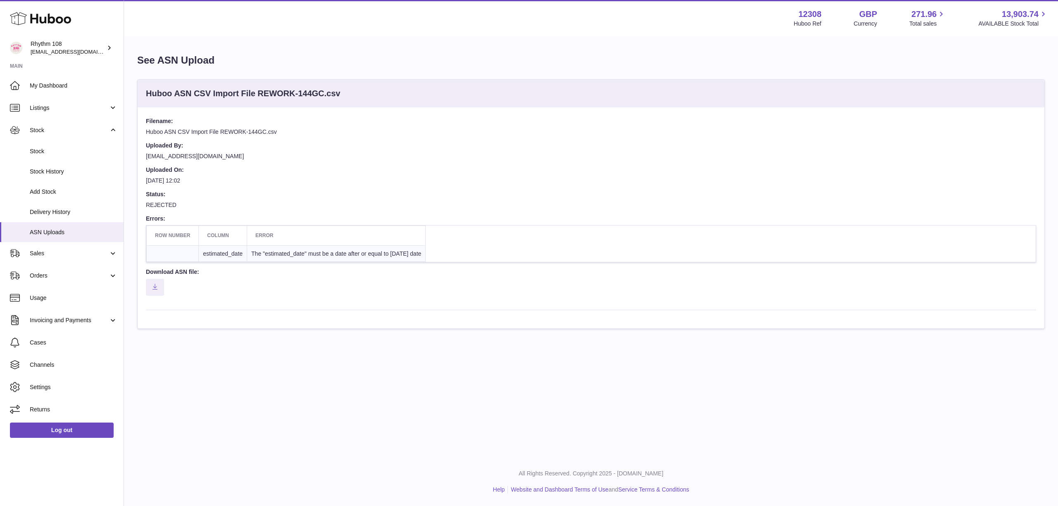
drag, startPoint x: 533, startPoint y: 265, endPoint x: 794, endPoint y: 291, distance: 262.2
click at [533, 265] on dd "Row number Column Error estimated_date The "estimated_date" must be a date afte…" at bounding box center [591, 246] width 890 height 43
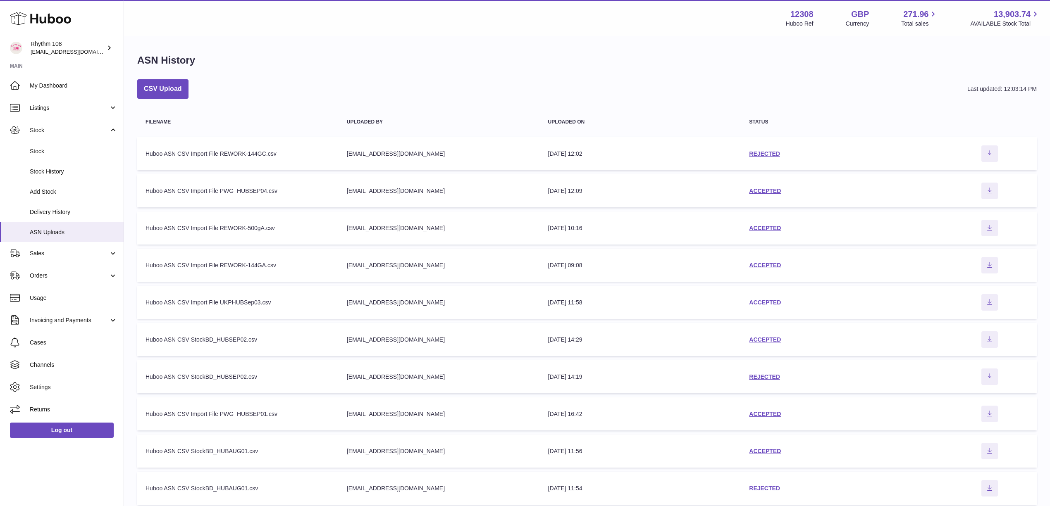
click at [189, 90] on div "CSV Upload Last updated: 12:03:14 PM" at bounding box center [586, 88] width 899 height 19
click at [169, 86] on button "CSV Upload" at bounding box center [162, 88] width 51 height 19
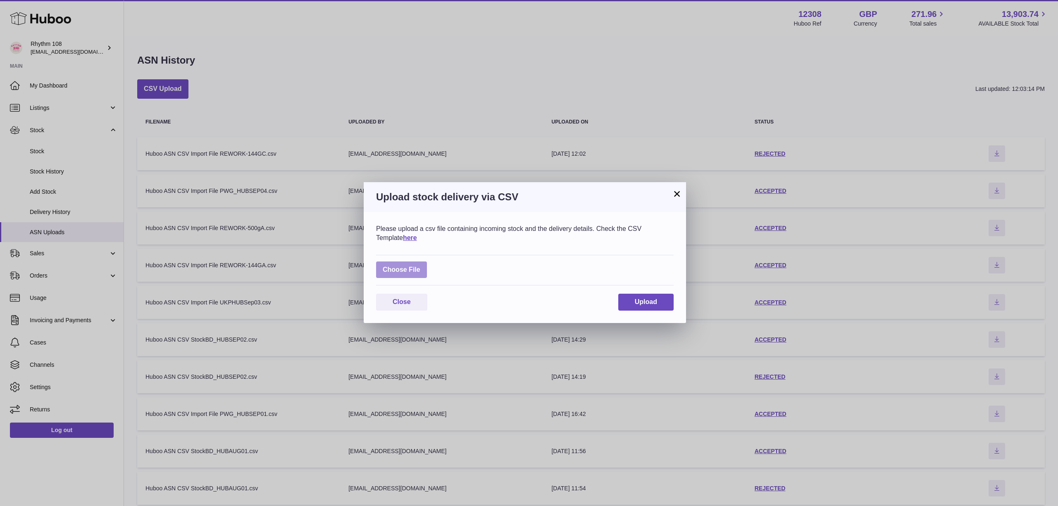
click at [393, 269] on label at bounding box center [401, 270] width 51 height 17
click at [420, 266] on input "file" at bounding box center [420, 266] width 0 height 0
type input "**********"
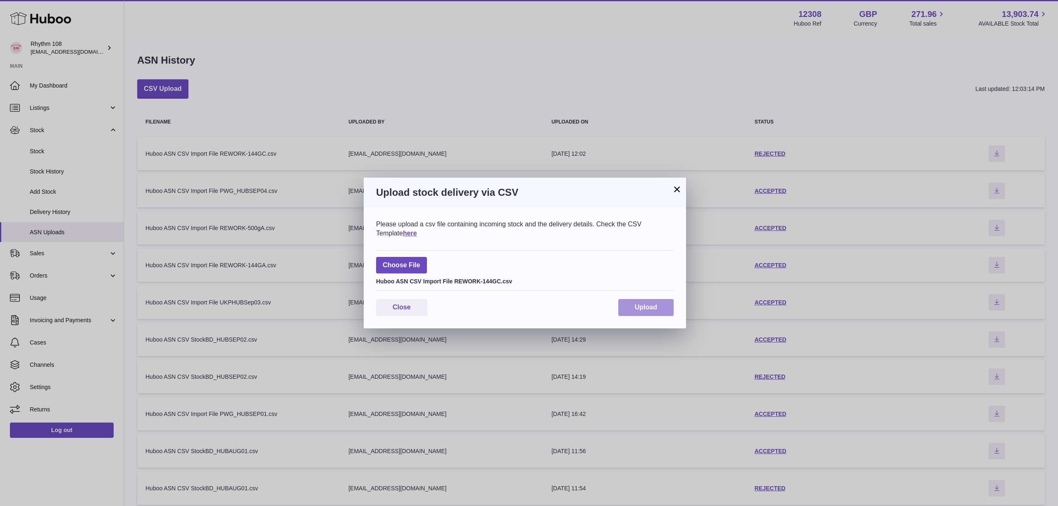
click at [647, 307] on span "Upload" at bounding box center [646, 307] width 22 height 7
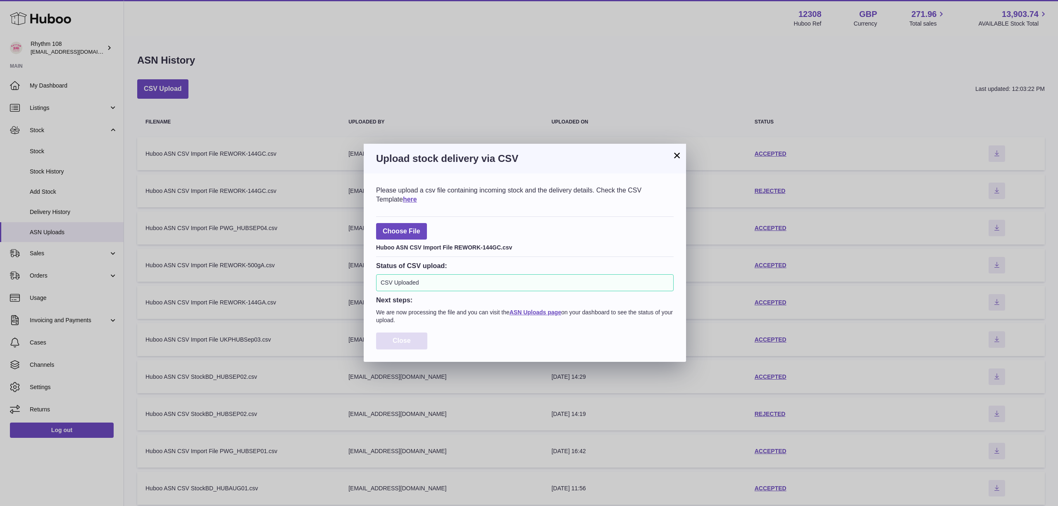
click at [410, 341] on span "Close" at bounding box center [402, 340] width 18 height 7
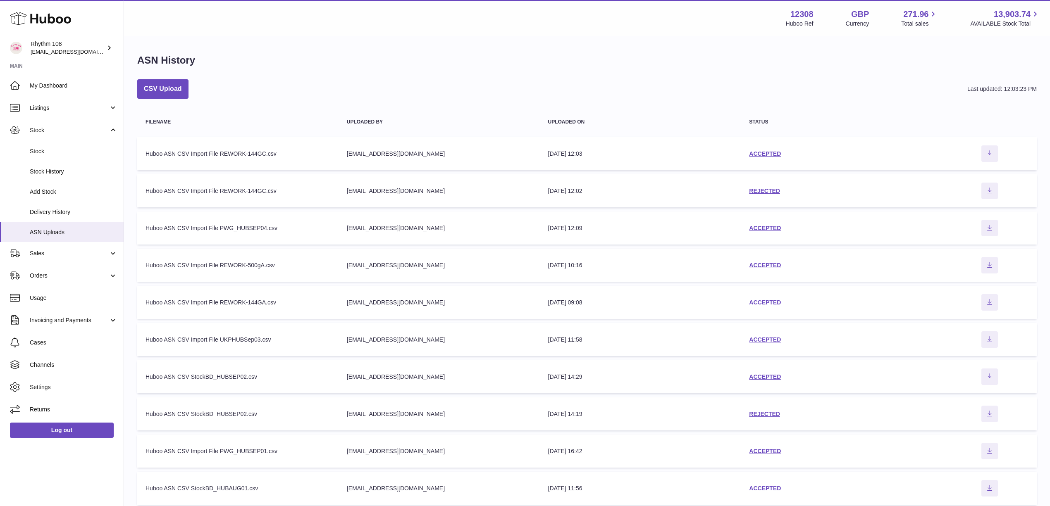
drag, startPoint x: 669, startPoint y: 42, endPoint x: 695, endPoint y: 63, distance: 34.1
click at [672, 43] on div "ASN History CSV Upload Last updated: 12:03:23 PM Filename Uploaded by Uploaded …" at bounding box center [587, 281] width 926 height 489
click at [765, 153] on link "ACCEPTED" at bounding box center [765, 153] width 32 height 7
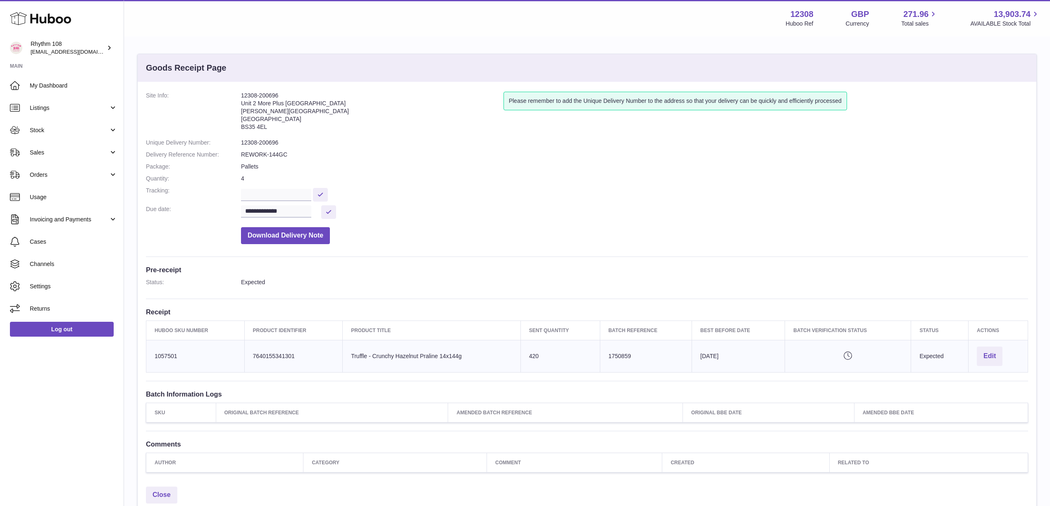
drag, startPoint x: 499, startPoint y: 136, endPoint x: 503, endPoint y: 123, distance: 13.2
click at [501, 133] on dl "**********" at bounding box center [587, 170] width 882 height 157
click at [482, 231] on dd "Download Delivery Note" at bounding box center [634, 233] width 787 height 21
drag, startPoint x: 286, startPoint y: 93, endPoint x: 236, endPoint y: 93, distance: 50.8
click at [236, 93] on dl "**********" at bounding box center [587, 170] width 882 height 157
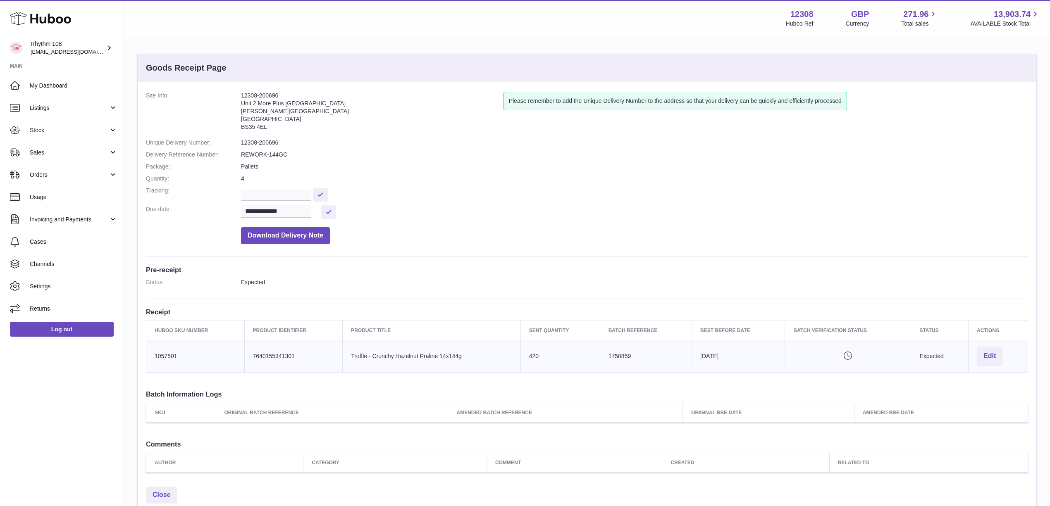
copy dl "12308-200696"
click at [64, 145] on link "Sales" at bounding box center [62, 152] width 124 height 22
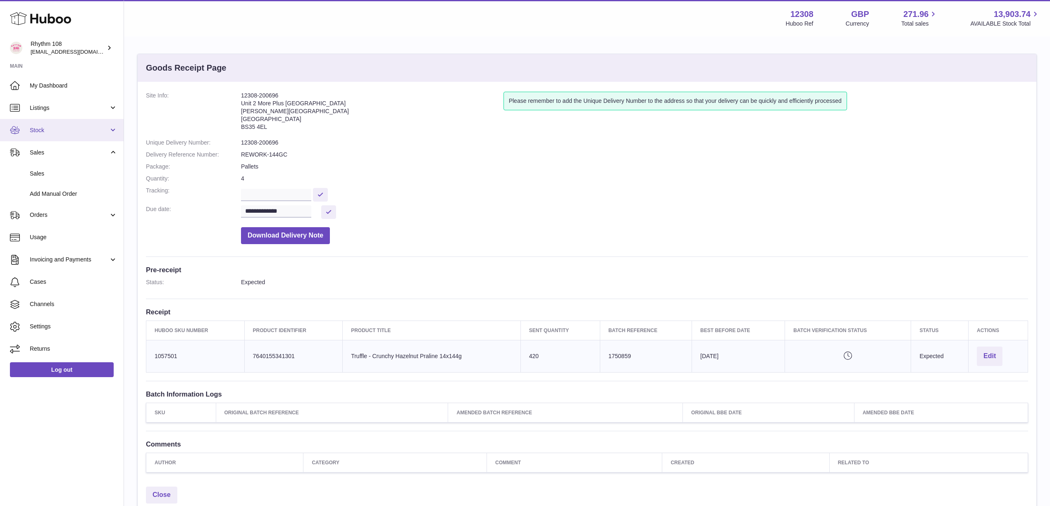
click at [67, 131] on span "Stock" at bounding box center [69, 130] width 79 height 8
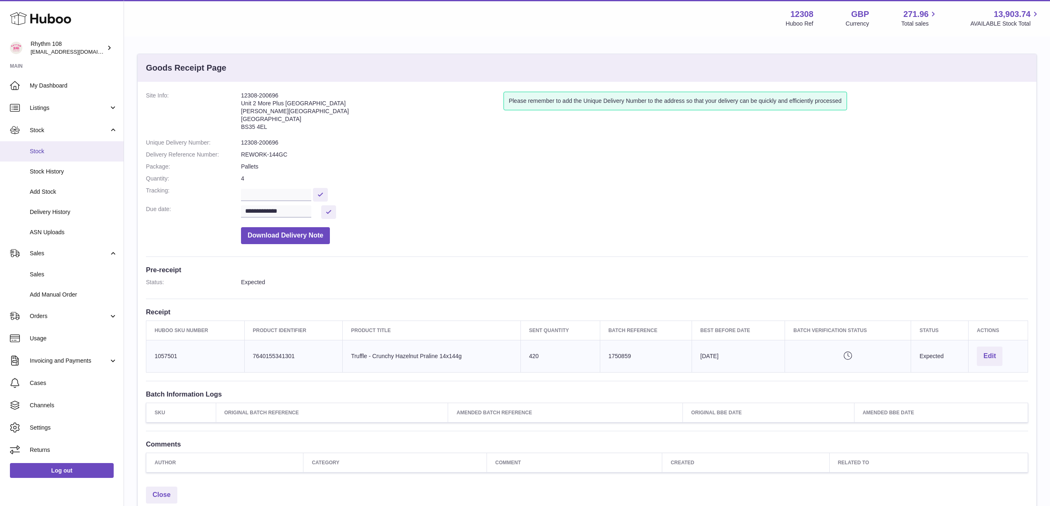
click at [58, 160] on link "Stock" at bounding box center [62, 151] width 124 height 20
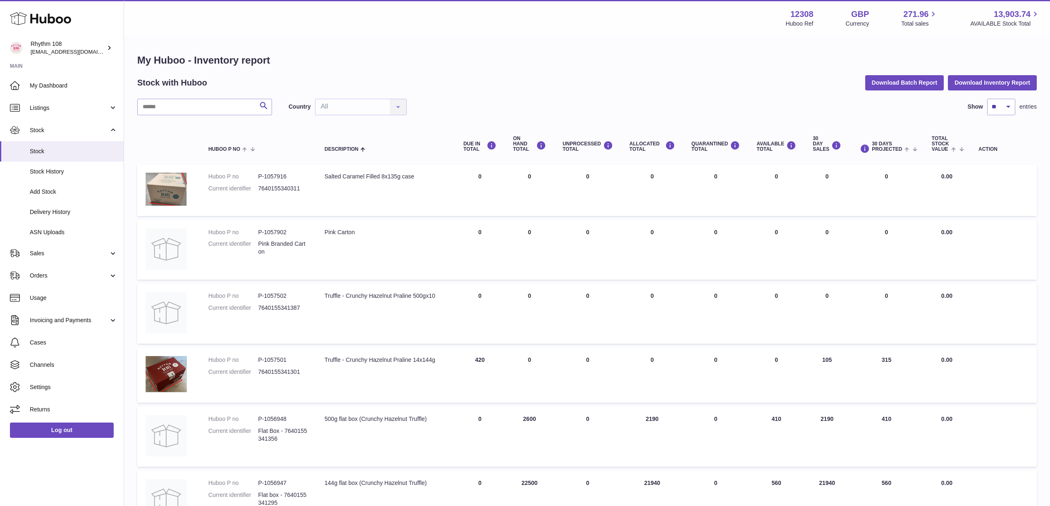
click at [513, 63] on h1 "My Huboo - Inventory report" at bounding box center [586, 60] width 899 height 13
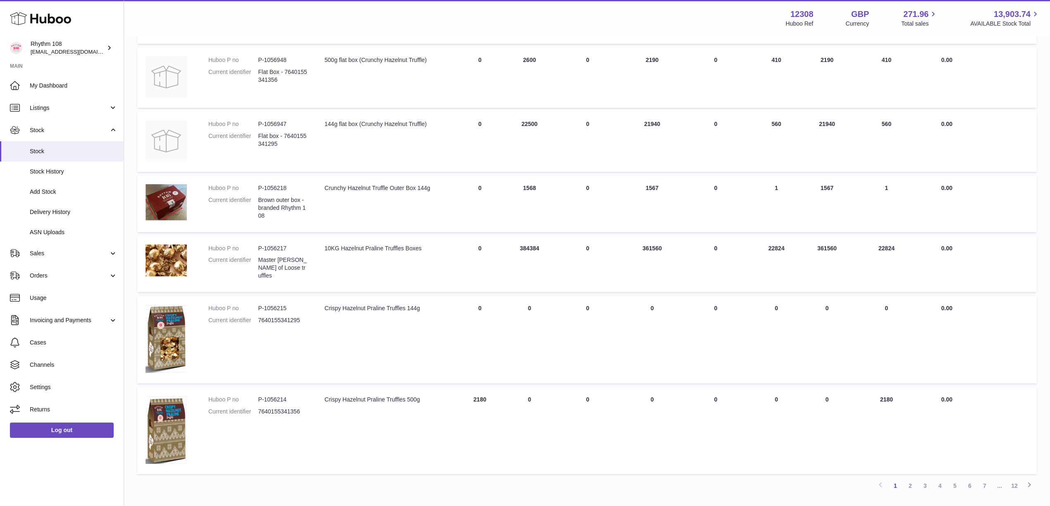
scroll to position [386, 0]
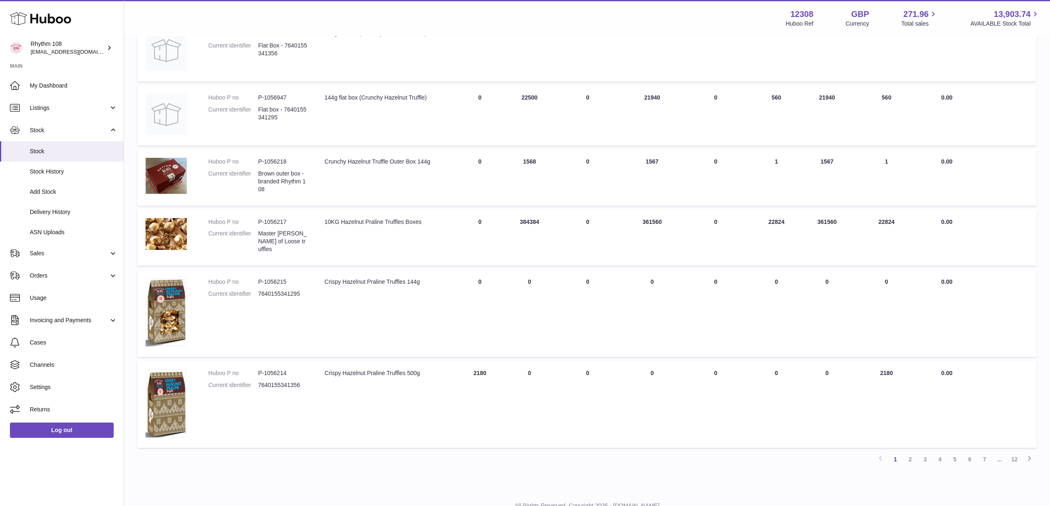
click at [278, 370] on dd "P-1056214" at bounding box center [283, 374] width 50 height 8
click at [279, 370] on dd "P-1056214" at bounding box center [283, 374] width 50 height 8
copy dd "1056214"
drag, startPoint x: 706, startPoint y: 21, endPoint x: 762, endPoint y: 0, distance: 60.2
click at [706, 22] on div "Menu Huboo 12308 Huboo Ref GBP Currency 271.96 Total sales 13,903.74 AVAILABLE …" at bounding box center [587, 18] width 906 height 19
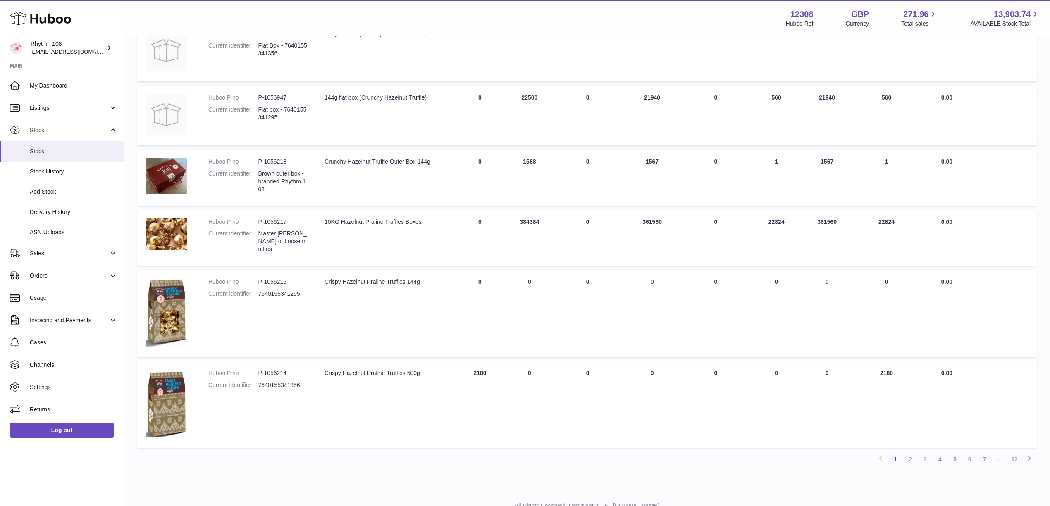
drag, startPoint x: 380, startPoint y: 50, endPoint x: 369, endPoint y: 39, distance: 15.5
click at [380, 49] on td "Description 500g flat box (Crunchy Hazelnut Truffle)" at bounding box center [385, 51] width 139 height 60
